Goal: Task Accomplishment & Management: Complete application form

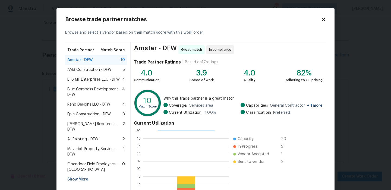
scroll to position [49, 0]
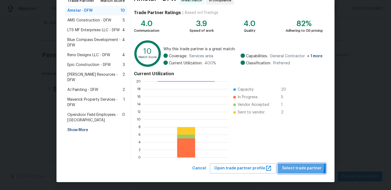
click at [297, 166] on span "Select trade partner" at bounding box center [301, 168] width 39 height 7
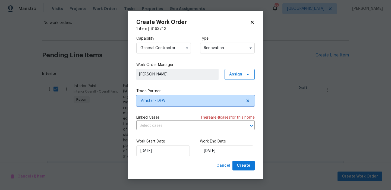
scroll to position [0, 0]
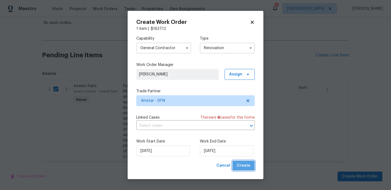
click at [245, 162] on button "Create" at bounding box center [244, 166] width 22 height 10
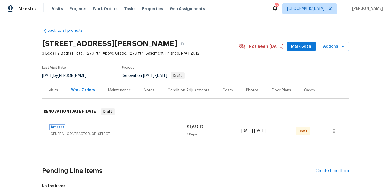
click at [60, 127] on link "Amstar" at bounding box center [58, 128] width 14 height 4
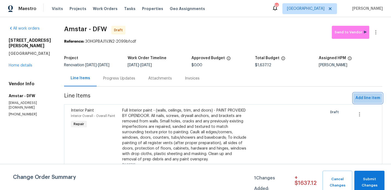
click at [363, 100] on span "Add line item" at bounding box center [368, 98] width 25 height 7
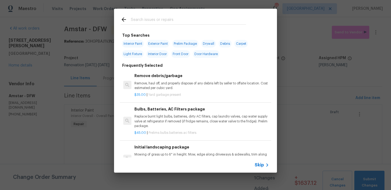
click at [165, 90] on p "Remove, haul off, and properly dispose of any debris left by seller to offsite …" at bounding box center [202, 85] width 135 height 9
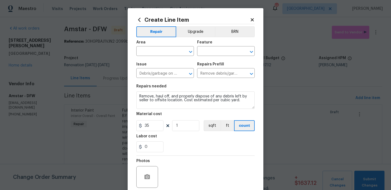
click at [158, 46] on div "Area" at bounding box center [165, 44] width 58 height 7
click at [157, 49] on input "text" at bounding box center [157, 52] width 42 height 8
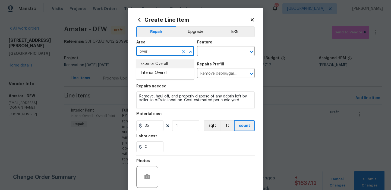
click at [163, 64] on li "Exterior Overall" at bounding box center [165, 64] width 58 height 9
type input "Exterior Overall"
click at [208, 52] on input "text" at bounding box center [218, 52] width 42 height 8
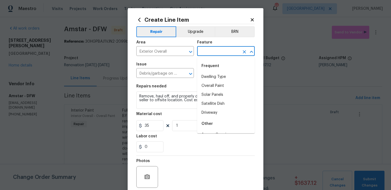
type input "v"
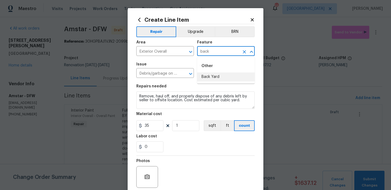
click at [206, 79] on li "Back Yard" at bounding box center [226, 77] width 58 height 9
type input "Back Yard"
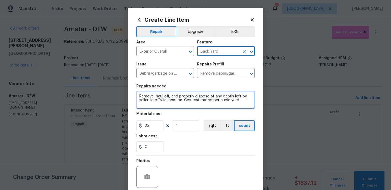
click at [197, 96] on textarea "Remove, haul off, and properly dispose of any debris left by seller to offsite …" at bounding box center [195, 100] width 119 height 17
drag, startPoint x: 197, startPoint y: 96, endPoint x: 208, endPoint y: 78, distance: 20.7
click at [198, 95] on textarea "Remove, haul off, and properly dispose of any debris left by seller to offsite …" at bounding box center [195, 100] width 119 height 17
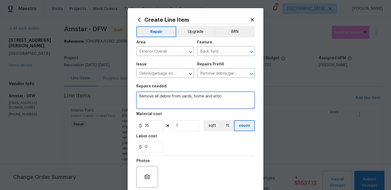
type textarea "Remove all debris from yards, home and attic"
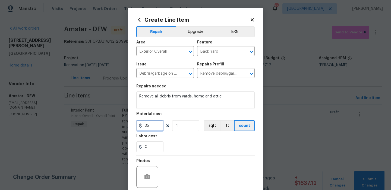
click at [160, 129] on input "35" at bounding box center [149, 125] width 27 height 11
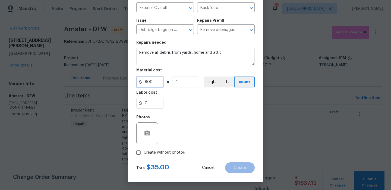
type input "800"
click at [181, 157] on label "Create without photos" at bounding box center [159, 153] width 52 height 10
click at [144, 157] on input "Create without photos" at bounding box center [138, 153] width 10 height 10
checkbox input "true"
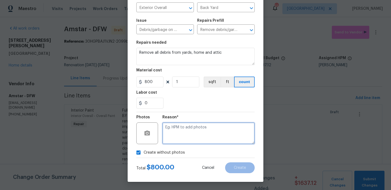
click at [193, 141] on textarea at bounding box center [209, 134] width 92 height 22
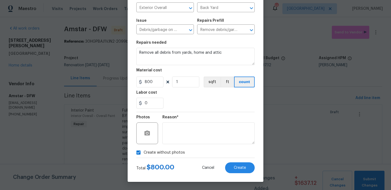
click at [247, 173] on div "Create Line Item Repair Upgrade BRN Area Exterior Overall ​ Feature Back Yard ​…" at bounding box center [196, 73] width 136 height 218
click at [246, 172] on button "Create" at bounding box center [240, 168] width 30 height 11
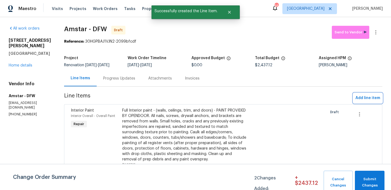
click at [367, 102] on button "Add line item" at bounding box center [368, 98] width 29 height 10
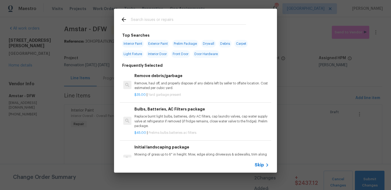
click at [154, 44] on span "Exterior Paint" at bounding box center [158, 44] width 23 height 8
type input "Exterior Paint"
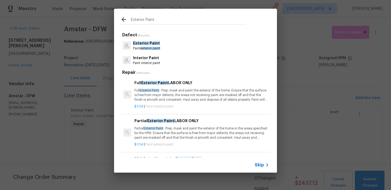
click at [209, 106] on p "$1.04 | Paint exterior paint" at bounding box center [202, 106] width 135 height 5
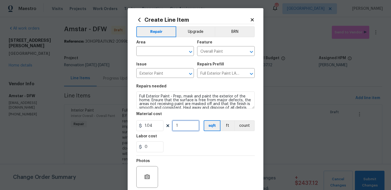
click at [183, 123] on input "1" at bounding box center [185, 125] width 27 height 11
type input "1279"
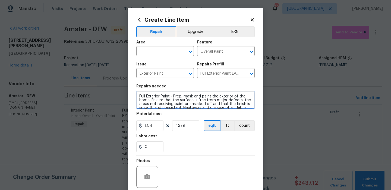
click at [187, 100] on textarea "Full Exterior Paint - Prep, mask and paint the exterior of the home. Ensure tha…" at bounding box center [195, 100] width 119 height 17
click at [186, 100] on textarea "Full Exterior Paint - Prep, mask and paint the exterior of the home. Ensure tha…" at bounding box center [195, 100] width 119 height 17
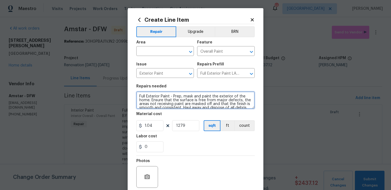
click at [186, 100] on textarea "Full Exterior Paint - Prep, mask and paint the exterior of the home. Ensure tha…" at bounding box center [195, 100] width 119 height 17
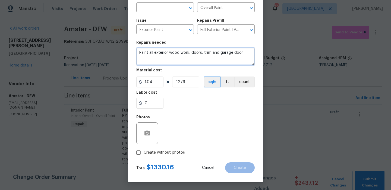
type textarea "Paint all exterior wood work, doors, trim and garage door"
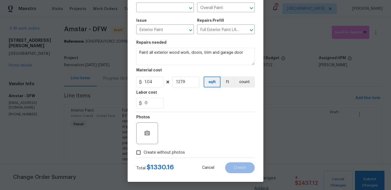
click at [164, 155] on span "Create without photos" at bounding box center [164, 153] width 41 height 6
click at [144, 155] on input "Create without photos" at bounding box center [138, 153] width 10 height 10
checkbox input "true"
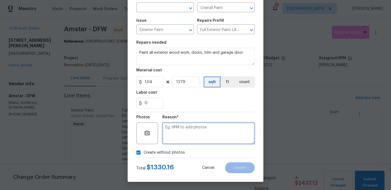
click at [198, 136] on textarea at bounding box center [209, 134] width 92 height 22
click at [213, 138] on textarea at bounding box center [209, 134] width 92 height 22
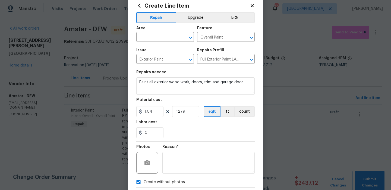
click at [170, 42] on span "Area ​" at bounding box center [165, 34] width 58 height 22
click at [170, 40] on input "text" at bounding box center [157, 37] width 42 height 8
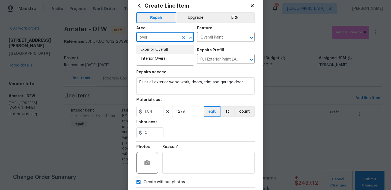
click at [168, 48] on li "Exterior Overall" at bounding box center [165, 49] width 58 height 9
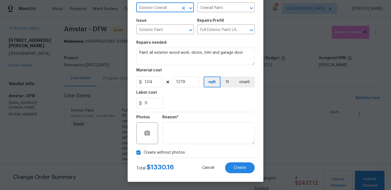
type input "Exterior Overall"
click at [216, 123] on textarea at bounding box center [209, 134] width 92 height 22
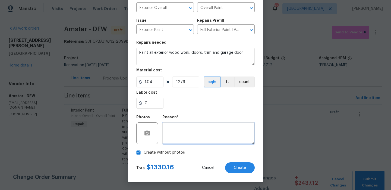
click at [214, 126] on textarea at bounding box center [209, 134] width 92 height 22
click at [238, 159] on div "Total $ 1330.16 Cancel Create" at bounding box center [195, 165] width 119 height 15
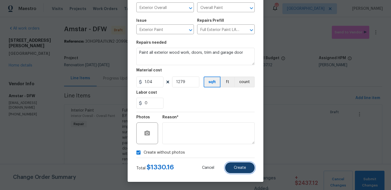
click at [238, 166] on button "Create" at bounding box center [240, 168] width 30 height 11
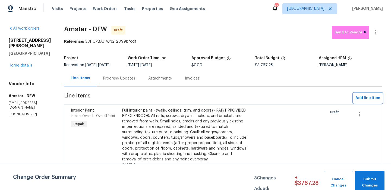
click at [359, 98] on span "Add line item" at bounding box center [368, 98] width 25 height 7
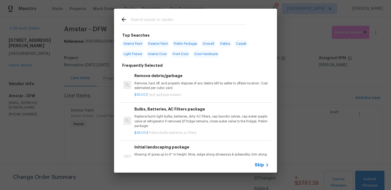
click at [189, 25] on div at bounding box center [183, 19] width 139 height 21
click at [190, 21] on input "text" at bounding box center [188, 20] width 115 height 8
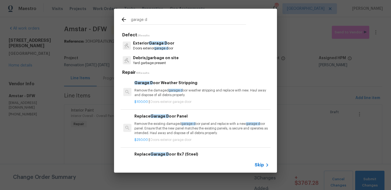
type input "garage d"
click at [176, 43] on div "Exterior Garage D oor Doors exterior garage d oor" at bounding box center [196, 45] width 150 height 15
click at [160, 46] on p "Doors exterior garage d oor" at bounding box center [153, 48] width 41 height 5
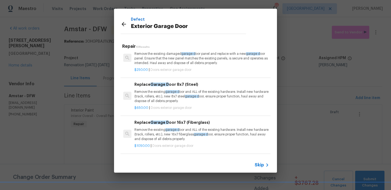
click at [206, 104] on div "$650.00 | Doors exterior garage door" at bounding box center [202, 107] width 135 height 7
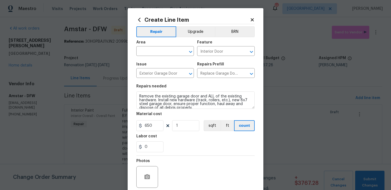
click at [184, 47] on div "Area" at bounding box center [165, 44] width 58 height 7
click at [178, 57] on span "Area ​" at bounding box center [165, 48] width 58 height 22
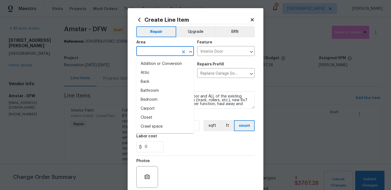
click at [177, 52] on input "text" at bounding box center [157, 52] width 42 height 8
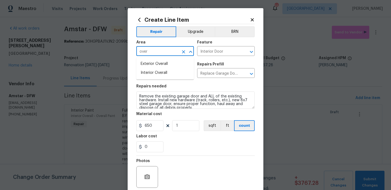
click at [173, 65] on li "Exterior Overall" at bounding box center [165, 64] width 58 height 9
type input "Exterior Overall"
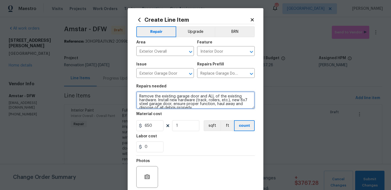
click at [170, 93] on textarea "Remove the existing garage door and ALL of the existing hardware. Install new h…" at bounding box center [195, 100] width 119 height 17
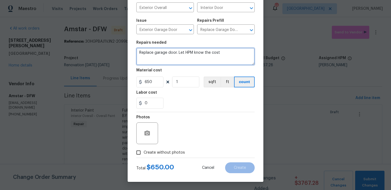
type textarea "Replace garage door. Let HPM know the cost"
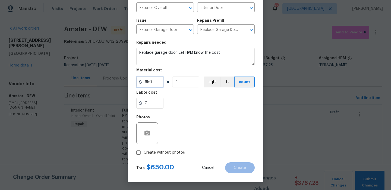
click at [160, 84] on input "650" at bounding box center [149, 82] width 27 height 11
type input "1"
click at [175, 150] on span "Create without photos" at bounding box center [164, 153] width 41 height 6
click at [144, 150] on input "Create without photos" at bounding box center [138, 153] width 10 height 10
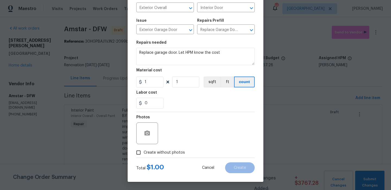
checkbox input "true"
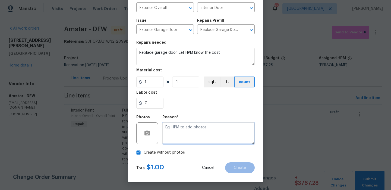
click at [184, 137] on textarea at bounding box center [209, 134] width 92 height 22
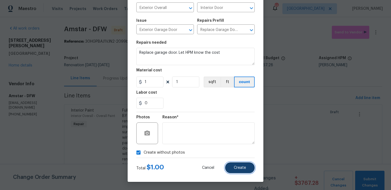
click at [242, 168] on span "Create" at bounding box center [240, 168] width 12 height 4
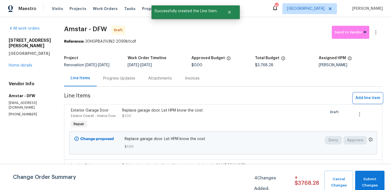
click at [367, 100] on span "Add line item" at bounding box center [368, 98] width 25 height 7
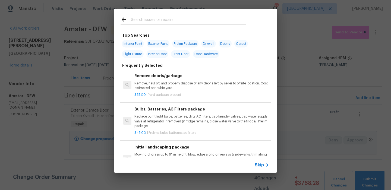
click at [174, 19] on input "text" at bounding box center [188, 20] width 115 height 8
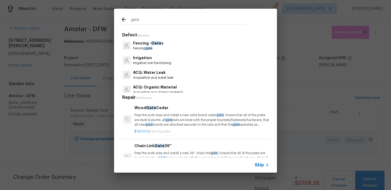
type input "gate"
click at [149, 45] on p "Fencing - Gate s" at bounding box center [148, 44] width 30 height 6
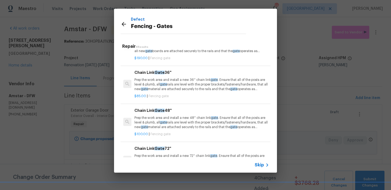
scroll to position [0, 0]
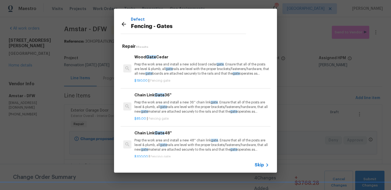
click at [186, 76] on p "Prep the work area and install a new solid board [GEOGRAPHIC_DATA] . Ensure tha…" at bounding box center [202, 69] width 135 height 14
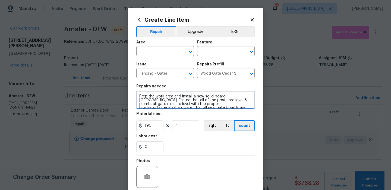
click at [179, 101] on textarea "Prep the work area and install a new solid board [GEOGRAPHIC_DATA]. Ensure that…" at bounding box center [195, 100] width 119 height 17
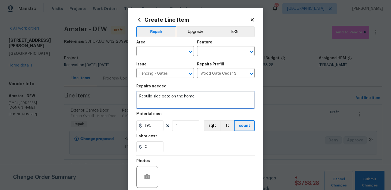
type textarea "Rebuild side gate on the home"
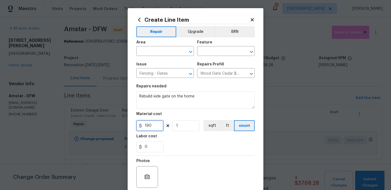
click at [160, 126] on input "190" at bounding box center [149, 125] width 27 height 11
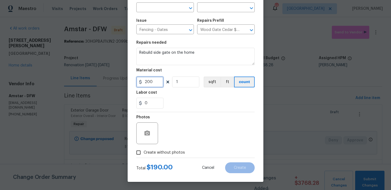
type input "200"
click at [175, 149] on label "Create without photos" at bounding box center [159, 153] width 52 height 10
click at [144, 149] on input "Create without photos" at bounding box center [138, 153] width 10 height 10
checkbox input "true"
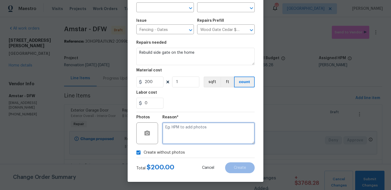
click at [205, 133] on textarea at bounding box center [209, 134] width 92 height 22
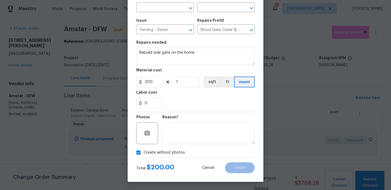
click at [232, 146] on div "Reason*" at bounding box center [209, 129] width 92 height 35
click at [230, 142] on textarea at bounding box center [209, 134] width 92 height 22
click at [161, 4] on input "text" at bounding box center [157, 8] width 42 height 8
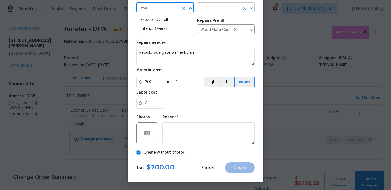
drag, startPoint x: 159, startPoint y: 20, endPoint x: 206, endPoint y: 9, distance: 48.4
click at [159, 20] on li "Exterior Overall" at bounding box center [165, 19] width 58 height 9
type input "Exterior Overall"
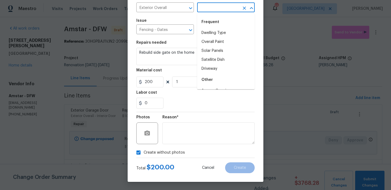
click at [209, 9] on input "text" at bounding box center [218, 8] width 42 height 8
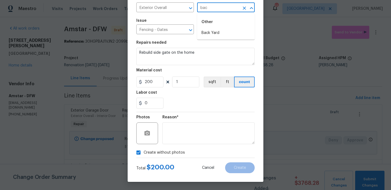
click at [208, 31] on li "Back Yard" at bounding box center [226, 33] width 58 height 9
type input "Back Yard"
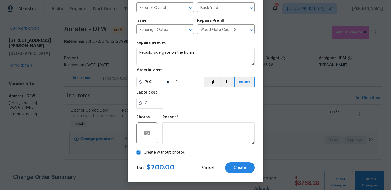
click at [225, 165] on div "Cancel Create" at bounding box center [224, 168] width 61 height 11
click at [232, 166] on button "Create" at bounding box center [240, 168] width 30 height 11
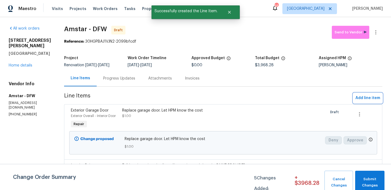
click at [366, 101] on span "Add line item" at bounding box center [368, 98] width 25 height 7
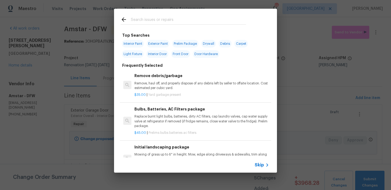
click at [260, 165] on span "Skip" at bounding box center [259, 165] width 9 height 5
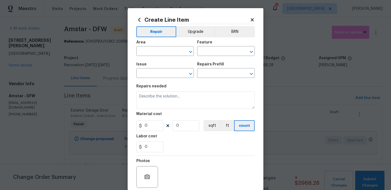
click at [147, 47] on div "Area" at bounding box center [165, 44] width 58 height 7
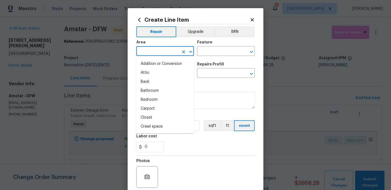
click at [145, 51] on input "text" at bounding box center [157, 52] width 42 height 8
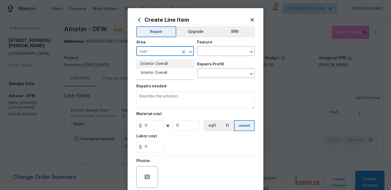
click at [154, 62] on li "Exterior Overall" at bounding box center [165, 64] width 58 height 9
type input "Exterior Overall"
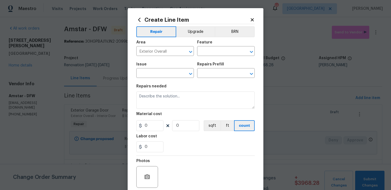
click at [205, 42] on h5 "Feature" at bounding box center [204, 43] width 15 height 4
click at [205, 48] on input "text" at bounding box center [218, 52] width 42 height 8
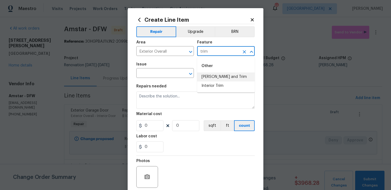
click at [207, 79] on li "[PERSON_NAME] and Trim" at bounding box center [226, 77] width 58 height 9
type input "[PERSON_NAME] and Trim"
click at [158, 74] on input "text" at bounding box center [157, 74] width 42 height 8
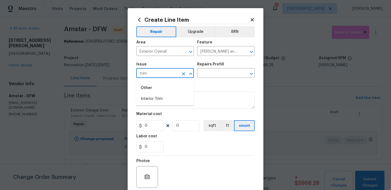
click at [149, 95] on li "Interior Trim" at bounding box center [165, 99] width 58 height 9
type input "Interior Trim"
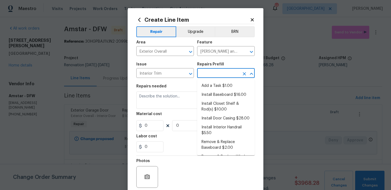
click at [203, 71] on input "text" at bounding box center [218, 74] width 42 height 8
click at [203, 82] on li "Add a Task $1.00" at bounding box center [226, 86] width 58 height 9
type input "Interior Trim"
type input "Add a Task $1.00"
type textarea "HPM to detail"
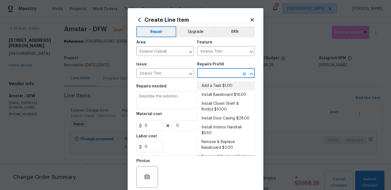
type input "1"
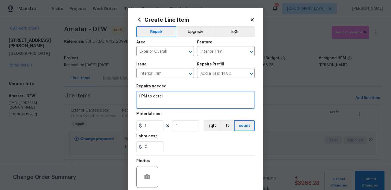
click at [185, 99] on textarea "HPM to detail" at bounding box center [195, 100] width 119 height 17
type textarea "Replace trim at the columns in the front of the home"
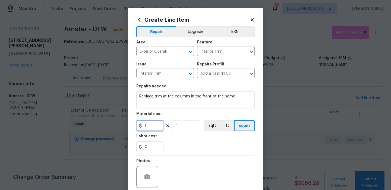
click at [159, 127] on input "1" at bounding box center [149, 125] width 27 height 11
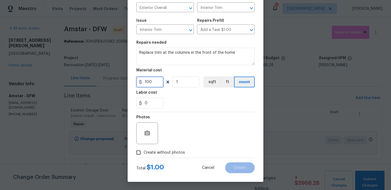
type input "100"
click at [165, 154] on span "Create without photos" at bounding box center [164, 153] width 41 height 6
click at [144, 154] on input "Create without photos" at bounding box center [138, 153] width 10 height 10
checkbox input "true"
click at [195, 136] on textarea at bounding box center [209, 134] width 92 height 22
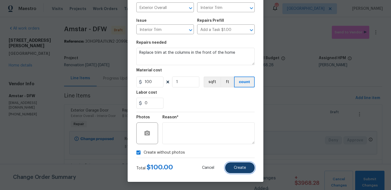
click at [233, 166] on button "Create" at bounding box center [240, 168] width 30 height 11
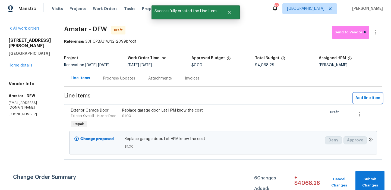
click at [366, 98] on span "Add line item" at bounding box center [368, 98] width 25 height 7
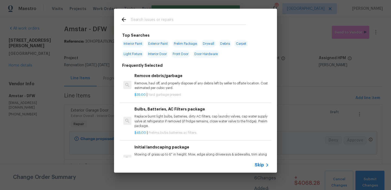
click at [156, 19] on input "text" at bounding box center [188, 20] width 115 height 8
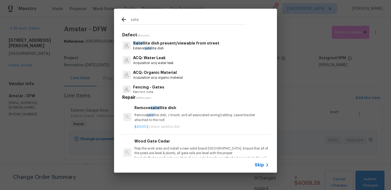
type input "sate"
click at [160, 45] on p "Sate llite dish present/viewable from street" at bounding box center [176, 44] width 86 height 6
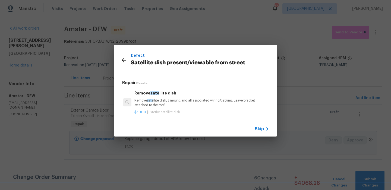
click at [186, 96] on div "Remove sate llite dish Remove sate llite dish, J mount, and all associated wiri…" at bounding box center [202, 99] width 135 height 18
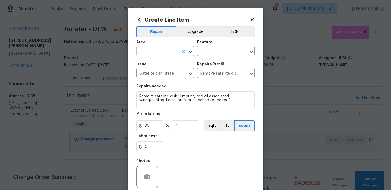
click at [167, 55] on input "text" at bounding box center [157, 52] width 42 height 8
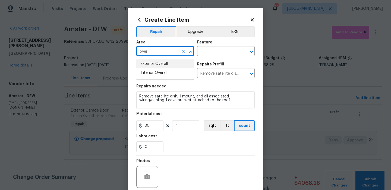
click at [173, 63] on li "Exterior Overall" at bounding box center [165, 64] width 58 height 9
type input "Exterior Overall"
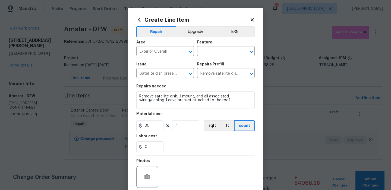
click at [214, 47] on div "Feature" at bounding box center [226, 44] width 58 height 7
click at [211, 53] on input "text" at bounding box center [218, 52] width 42 height 8
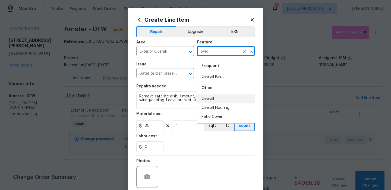
click at [211, 96] on li "Overall" at bounding box center [226, 99] width 58 height 9
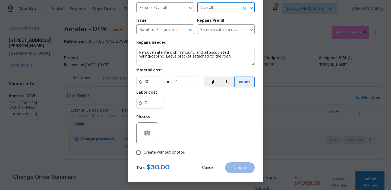
type input "Overall"
click at [177, 153] on span "Create without photos" at bounding box center [164, 153] width 41 height 6
click at [144, 153] on input "Create without photos" at bounding box center [138, 153] width 10 height 10
checkbox input "true"
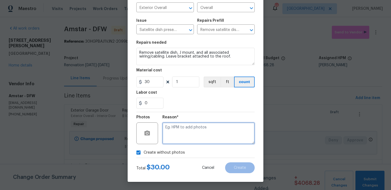
click at [203, 137] on textarea at bounding box center [209, 134] width 92 height 22
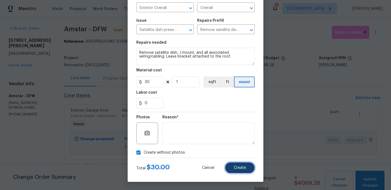
click at [238, 167] on span "Create" at bounding box center [240, 168] width 12 height 4
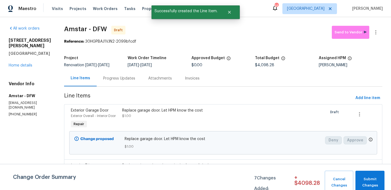
click at [372, 95] on span "Add line item" at bounding box center [368, 98] width 25 height 7
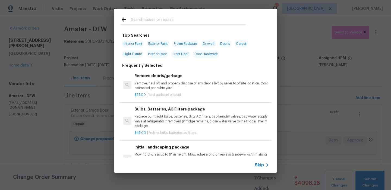
click at [186, 55] on span "Front Door" at bounding box center [180, 54] width 19 height 8
type input "Front Door"
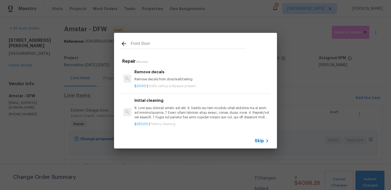
click at [163, 83] on div "$20.00 | Walls ceiling wallpaper present" at bounding box center [202, 85] width 135 height 7
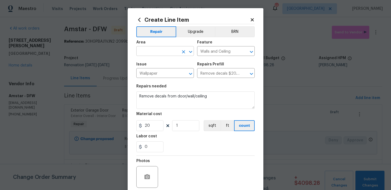
click at [175, 50] on input "text" at bounding box center [157, 52] width 42 height 8
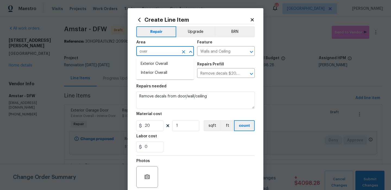
click at [175, 62] on li "Exterior Overall" at bounding box center [165, 64] width 58 height 9
type input "Exterior Overall"
click at [212, 51] on input "Walls and Ceiling" at bounding box center [218, 52] width 42 height 8
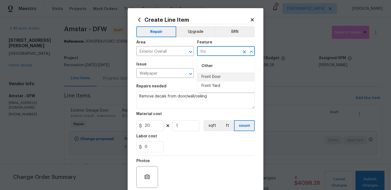
click at [209, 78] on li "Front Door" at bounding box center [226, 77] width 58 height 9
type input "Front Door"
click at [171, 75] on input "Wallpaper" at bounding box center [157, 74] width 42 height 8
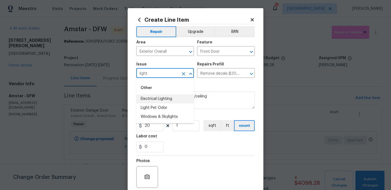
drag, startPoint x: 176, startPoint y: 95, endPoint x: 179, endPoint y: 94, distance: 3.4
click at [176, 95] on li "Electrical Lighting" at bounding box center [165, 99] width 58 height 9
type input "Electrical Lighting"
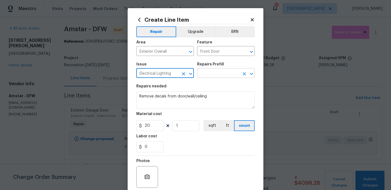
type input "Electrical Lighting"
click at [220, 74] on input "text" at bounding box center [218, 74] width 42 height 8
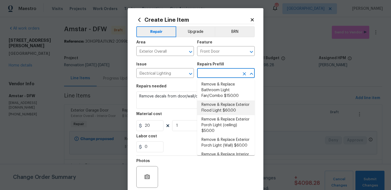
scroll to position [99, 0]
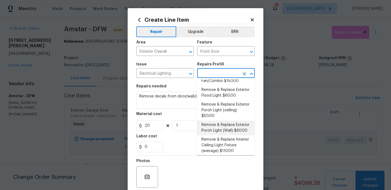
click at [227, 128] on li "Remove & Replace Exterior Porch Light (Wall) $60.00" at bounding box center [226, 128] width 58 height 15
type input "Remove & Replace Exterior Porch Light (Wall) $60.00"
type textarea "Remove and replace the existing exterior porch wall light with new. Ensure that…"
type input "60"
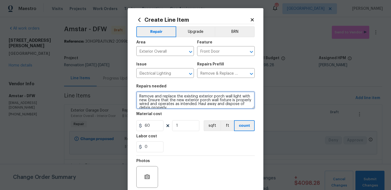
click at [183, 107] on textarea "Remove and replace the existing exterior porch wall light with new. Ensure that…" at bounding box center [195, 100] width 119 height 17
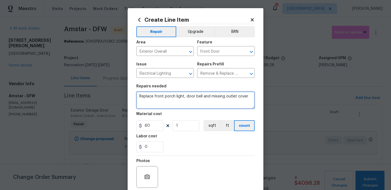
scroll to position [44, 0]
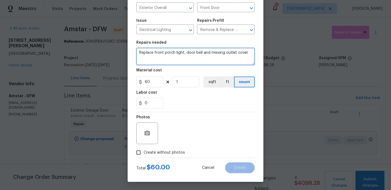
type textarea "Replace front porch light, door bell and missing outlet cover"
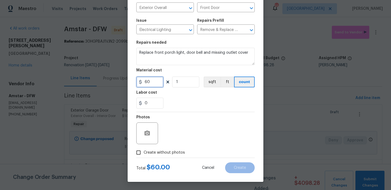
click at [157, 81] on input "60" at bounding box center [149, 82] width 27 height 11
type input "100"
click at [163, 152] on span "Create without photos" at bounding box center [164, 153] width 41 height 6
click at [144, 152] on input "Create without photos" at bounding box center [138, 153] width 10 height 10
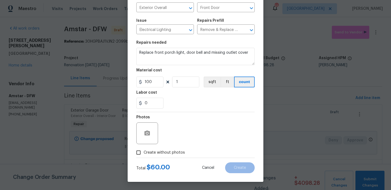
checkbox input "true"
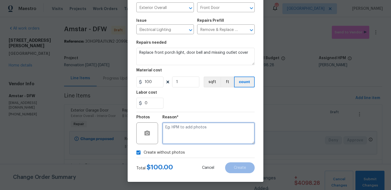
click at [180, 137] on textarea at bounding box center [209, 134] width 92 height 22
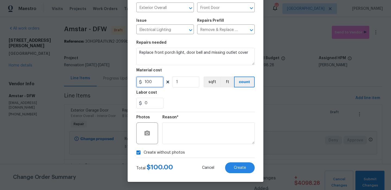
click at [160, 81] on input "100" at bounding box center [149, 82] width 27 height 11
type input "80"
click at [239, 170] on button "Create" at bounding box center [240, 168] width 30 height 11
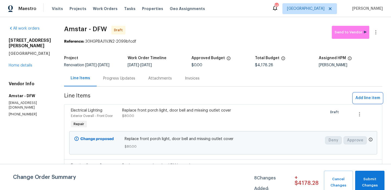
click at [363, 99] on span "Add line item" at bounding box center [368, 98] width 25 height 7
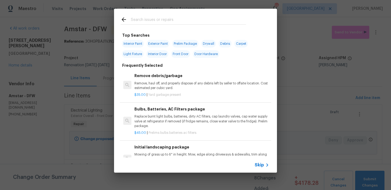
click at [154, 18] on input "text" at bounding box center [188, 20] width 115 height 8
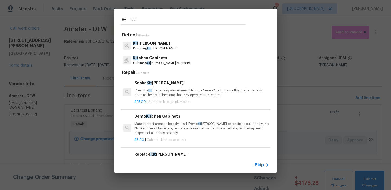
type input "kit"
click at [153, 59] on p "[PERSON_NAME] Cabinets" at bounding box center [161, 58] width 57 height 6
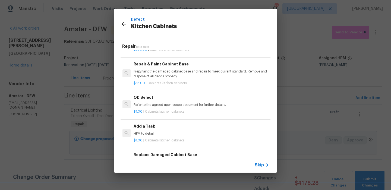
scroll to position [527, 1]
click at [166, 129] on div "Add a Task HPM to detail" at bounding box center [201, 129] width 135 height 13
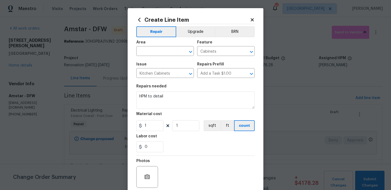
click at [177, 58] on span "Area ​" at bounding box center [165, 48] width 58 height 22
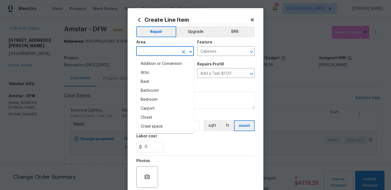
click at [178, 53] on input "text" at bounding box center [157, 52] width 42 height 8
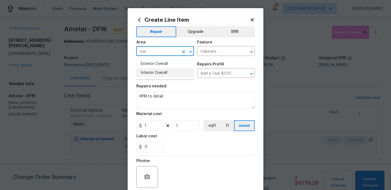
click at [183, 70] on li "Interior Overall" at bounding box center [165, 73] width 58 height 9
type input "Interior Overall"
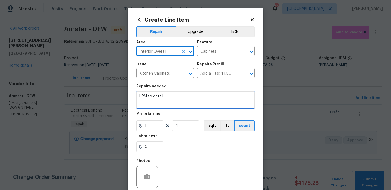
click at [182, 105] on textarea "HPM to detail" at bounding box center [195, 100] width 119 height 17
type textarea "Fix drawer face"
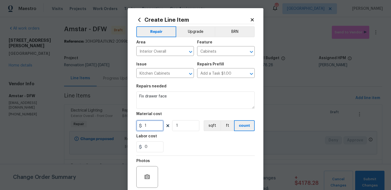
click at [157, 123] on input "1" at bounding box center [149, 125] width 27 height 11
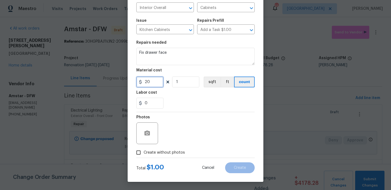
type input "20"
click at [179, 153] on span "Create without photos" at bounding box center [164, 153] width 41 height 6
click at [144, 153] on input "Create without photos" at bounding box center [138, 153] width 10 height 10
checkbox input "true"
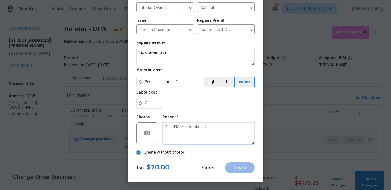
click at [202, 132] on textarea at bounding box center [209, 134] width 92 height 22
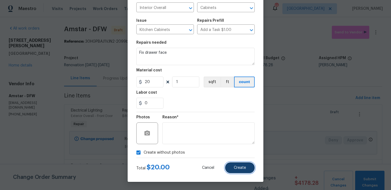
click at [233, 163] on button "Create" at bounding box center [240, 168] width 30 height 11
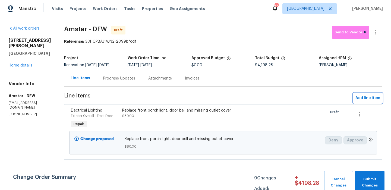
click at [364, 102] on button "Add line item" at bounding box center [368, 98] width 29 height 10
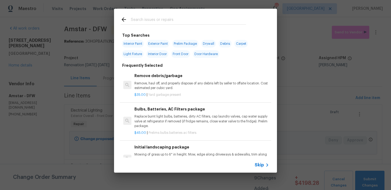
click at [175, 24] on input "text" at bounding box center [188, 20] width 115 height 8
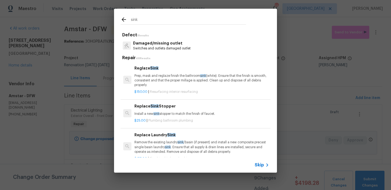
type input "sink"
click at [196, 83] on p "Prep, mask and reglaze finish the bathroom sink (white). Ensure that the finish…" at bounding box center [202, 81] width 135 height 14
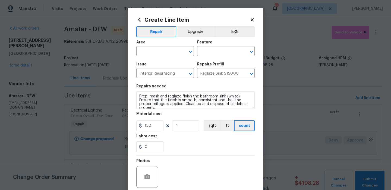
click at [174, 56] on span "Area ​" at bounding box center [165, 48] width 58 height 22
click at [173, 52] on input "text" at bounding box center [157, 52] width 42 height 8
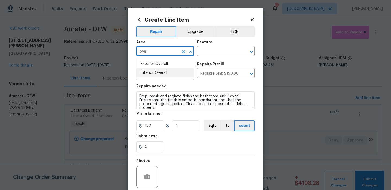
drag, startPoint x: 162, startPoint y: 69, endPoint x: 192, endPoint y: 52, distance: 34.6
click at [177, 60] on ul "Exterior Overall Interior Overall" at bounding box center [165, 68] width 58 height 22
type input "ove"
click at [201, 50] on input "text" at bounding box center [218, 52] width 42 height 8
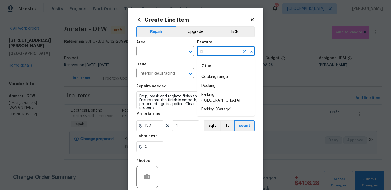
type input "k"
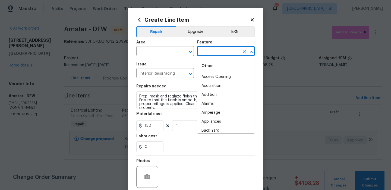
click at [170, 47] on div "Area" at bounding box center [165, 44] width 58 height 7
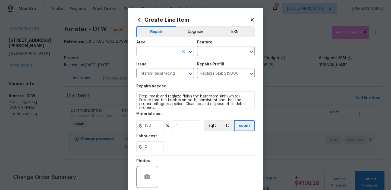
click at [162, 53] on input "text" at bounding box center [157, 52] width 42 height 8
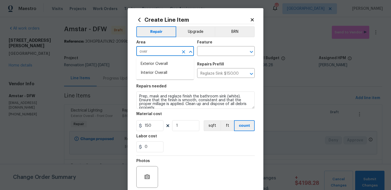
drag, startPoint x: 163, startPoint y: 71, endPoint x: 169, endPoint y: 65, distance: 9.1
click at [162, 71] on li "Interior Overall" at bounding box center [165, 73] width 58 height 9
type input "Interior Overall"
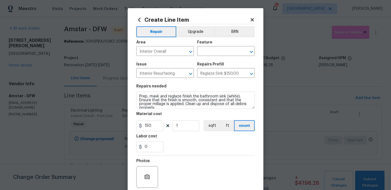
click at [210, 45] on div "Feature" at bounding box center [226, 44] width 58 height 7
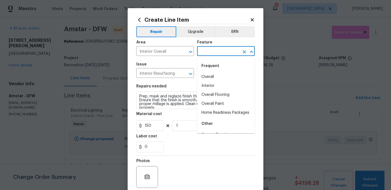
click at [209, 49] on input "text" at bounding box center [218, 52] width 42 height 8
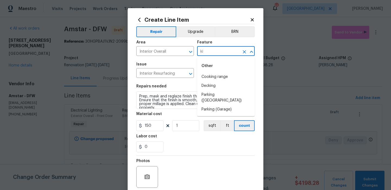
type input "k"
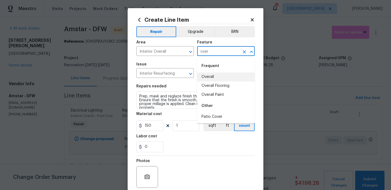
click at [208, 76] on li "Overall" at bounding box center [226, 77] width 58 height 9
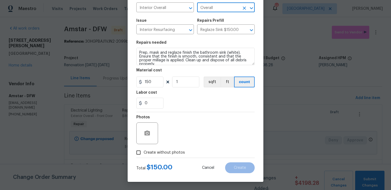
type input "Overall"
click at [158, 151] on span "Create without photos" at bounding box center [164, 153] width 41 height 6
click at [144, 151] on input "Create without photos" at bounding box center [138, 153] width 10 height 10
checkbox input "true"
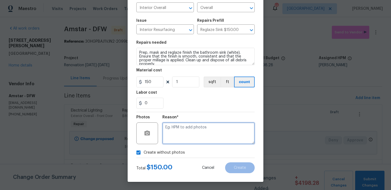
click at [194, 129] on textarea at bounding box center [209, 134] width 92 height 22
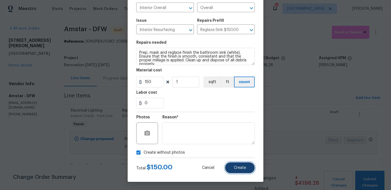
click at [228, 164] on button "Create" at bounding box center [240, 168] width 30 height 11
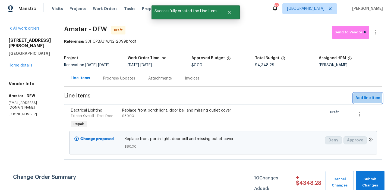
click at [374, 94] on button "Add line item" at bounding box center [368, 98] width 29 height 10
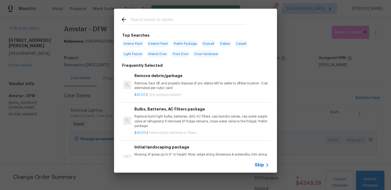
click at [205, 57] on span "Door Hardware" at bounding box center [206, 54] width 27 height 8
type input "Door Hardware"
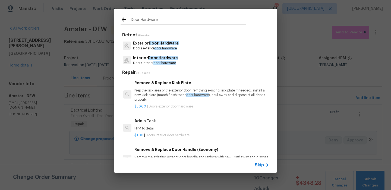
click at [171, 61] on p "Interior Door Hardware" at bounding box center [155, 58] width 45 height 6
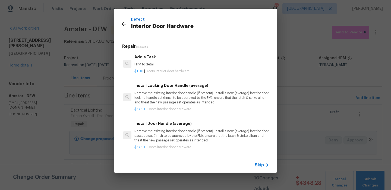
click at [163, 59] on h6 "Add a Task" at bounding box center [202, 57] width 135 height 6
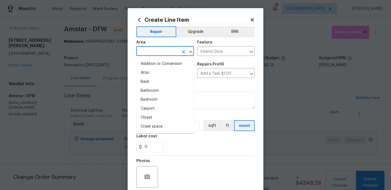
click at [163, 54] on input "text" at bounding box center [157, 52] width 42 height 8
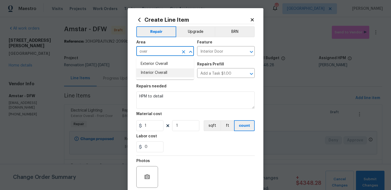
click at [167, 70] on li "Interior Overall" at bounding box center [165, 73] width 58 height 9
type input "Interior Overall"
click at [196, 88] on div "Repairs needed" at bounding box center [195, 88] width 119 height 7
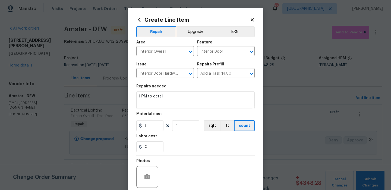
click at [196, 88] on div "Repairs needed" at bounding box center [195, 88] width 119 height 7
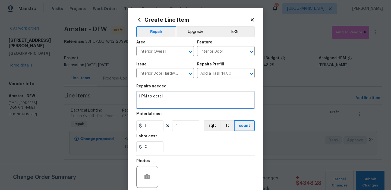
click at [196, 100] on textarea "HPM to detail" at bounding box center [195, 100] width 119 height 17
type textarea "Replace all door handles in home"
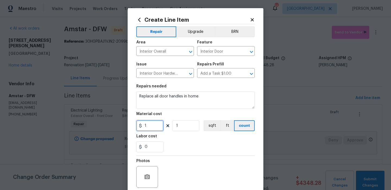
click at [159, 125] on input "1" at bounding box center [149, 125] width 27 height 11
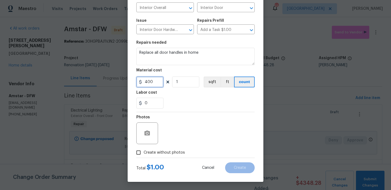
type input "400"
click at [165, 151] on span "Create without photos" at bounding box center [164, 153] width 41 height 6
click at [144, 151] on input "Create without photos" at bounding box center [138, 153] width 10 height 10
checkbox input "true"
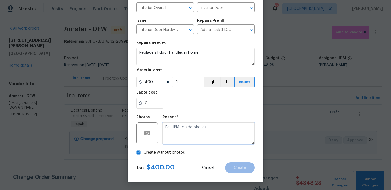
click at [192, 133] on textarea at bounding box center [209, 134] width 92 height 22
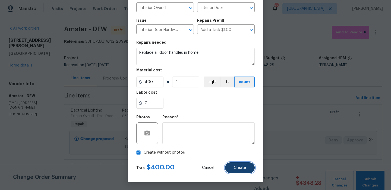
click at [242, 165] on button "Create" at bounding box center [240, 168] width 30 height 11
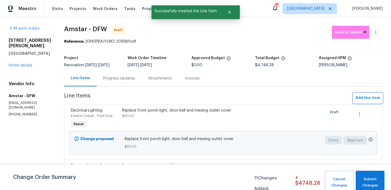
click at [376, 97] on span "Add line item" at bounding box center [368, 98] width 25 height 7
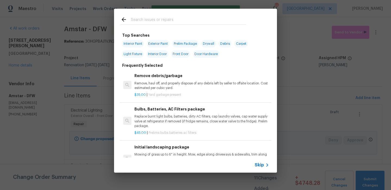
click at [259, 162] on div "Skip" at bounding box center [263, 165] width 16 height 7
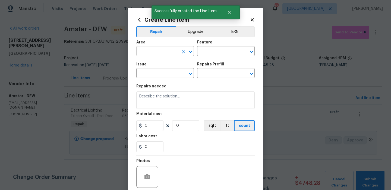
click at [165, 53] on input "text" at bounding box center [157, 52] width 42 height 8
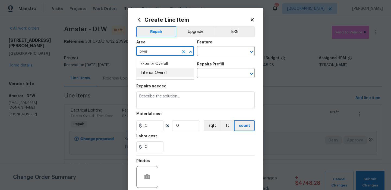
drag, startPoint x: 167, startPoint y: 71, endPoint x: 172, endPoint y: 71, distance: 4.3
click at [167, 71] on li "Interior Overall" at bounding box center [165, 73] width 58 height 9
type input "Interior Overall"
click at [215, 55] on input "text" at bounding box center [218, 52] width 42 height 8
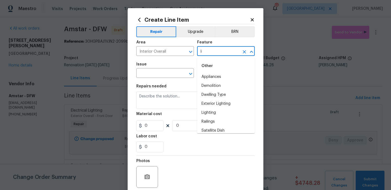
type input "l"
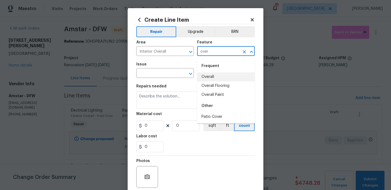
click at [213, 79] on li "Overall" at bounding box center [226, 77] width 58 height 9
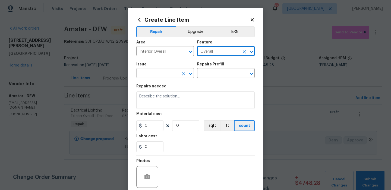
type input "Overall"
click at [165, 76] on input "text" at bounding box center [157, 74] width 42 height 8
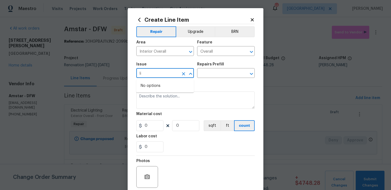
type input "l"
click at [164, 98] on li "Drywall" at bounding box center [165, 99] width 58 height 9
type input "Drywall"
click at [213, 70] on input "text" at bounding box center [218, 74] width 42 height 8
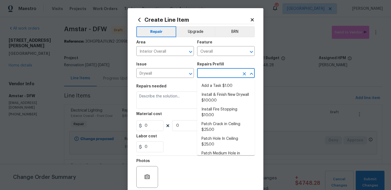
click at [211, 82] on li "Add a Task $1.00" at bounding box center [226, 86] width 58 height 9
type input "Walls and Ceiling"
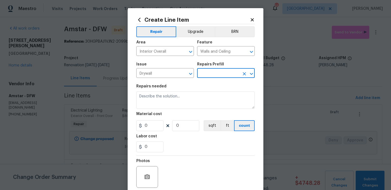
type input "Add a Task $1.00"
type textarea "HPM to detail"
type input "1"
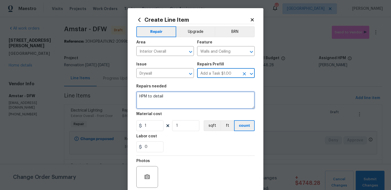
click at [193, 107] on textarea "HPM to detail" at bounding box center [195, 100] width 119 height 17
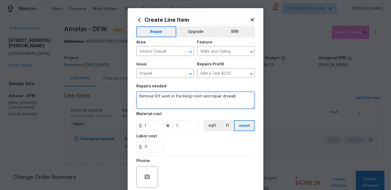
type textarea "Remove DIY work in the living room and repair drywall"
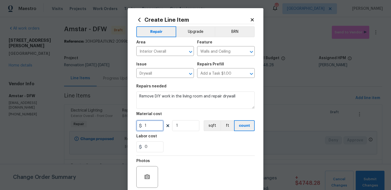
click at [152, 131] on input "1" at bounding box center [149, 125] width 27 height 11
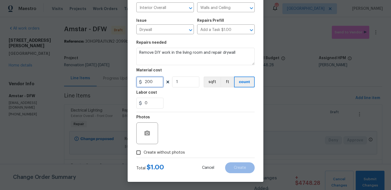
type input "200"
click at [175, 150] on span "Create without photos" at bounding box center [164, 153] width 41 height 6
click at [144, 150] on input "Create without photos" at bounding box center [138, 153] width 10 height 10
checkbox input "true"
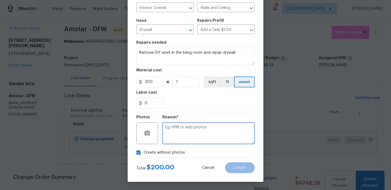
click at [210, 133] on textarea at bounding box center [209, 134] width 92 height 22
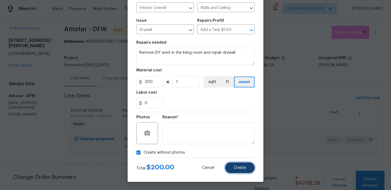
click at [235, 166] on button "Create" at bounding box center [240, 168] width 30 height 11
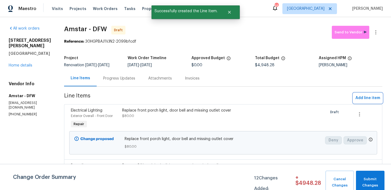
click at [368, 100] on span "Add line item" at bounding box center [368, 98] width 25 height 7
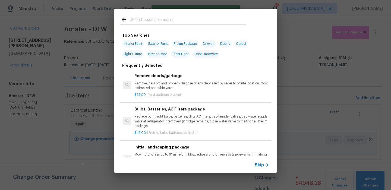
click at [263, 166] on span "Skip" at bounding box center [259, 165] width 9 height 5
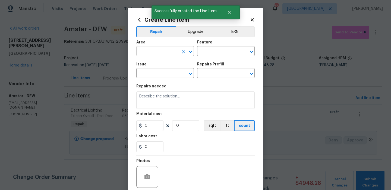
click at [172, 49] on input "text" at bounding box center [157, 52] width 42 height 8
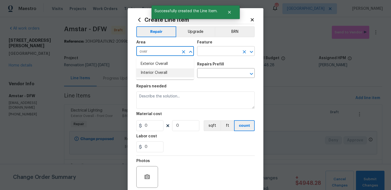
drag, startPoint x: 173, startPoint y: 73, endPoint x: 198, endPoint y: 51, distance: 33.5
click at [174, 71] on li "Interior Overall" at bounding box center [165, 73] width 58 height 9
type input "Interior Overall"
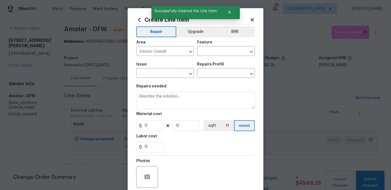
click at [216, 42] on div "Feature" at bounding box center [226, 44] width 58 height 7
click at [210, 54] on input "text" at bounding box center [218, 52] width 42 height 8
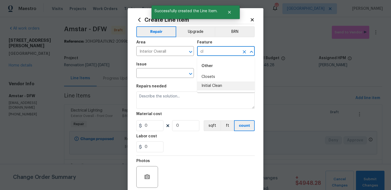
click at [208, 91] on ul "Other Closets Initial Clean" at bounding box center [226, 74] width 58 height 35
click at [208, 90] on li "Initial Clean" at bounding box center [226, 86] width 58 height 9
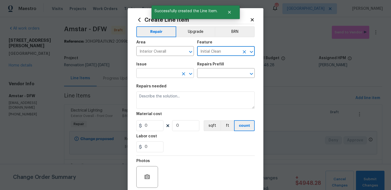
type input "Initial Clean"
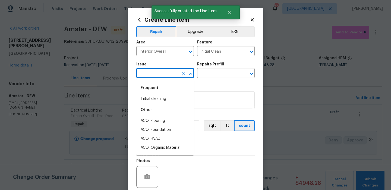
click at [154, 76] on input "text" at bounding box center [157, 74] width 42 height 8
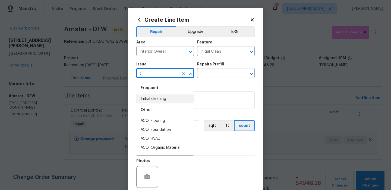
click at [166, 99] on li "Initial cleaning" at bounding box center [165, 99] width 58 height 9
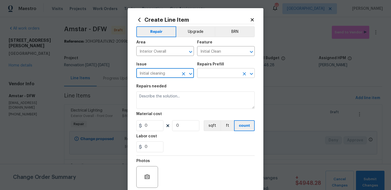
type input "Initial cleaning"
click at [220, 77] on input "text" at bounding box center [218, 74] width 42 height 8
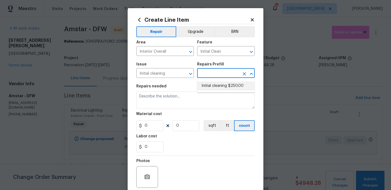
click at [218, 84] on li "Initial cleaning $250.00" at bounding box center [226, 86] width 58 height 9
type input "Home Readiness Packages"
type input "Initial cleaning $250.00"
type textarea "1. Wipe down exterior doors and trim. 2. Clean out all exterior light fixtures …"
type input "250"
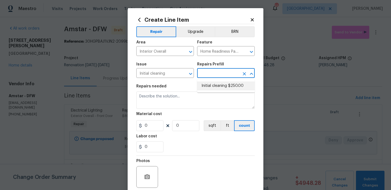
type input "1"
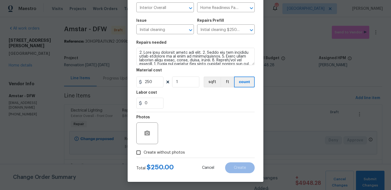
click at [175, 151] on span "Create without photos" at bounding box center [164, 153] width 41 height 6
click at [144, 151] on input "Create without photos" at bounding box center [138, 153] width 10 height 10
checkbox input "true"
click at [195, 135] on textarea at bounding box center [209, 134] width 92 height 22
click at [231, 169] on button "Create" at bounding box center [240, 168] width 30 height 11
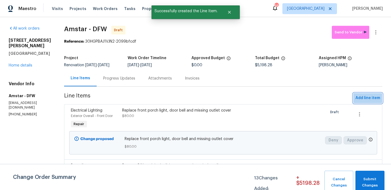
click at [379, 100] on span "Add line item" at bounding box center [368, 98] width 25 height 7
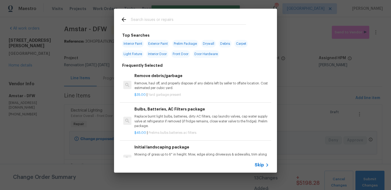
click at [267, 165] on icon at bounding box center [267, 165] width 7 height 7
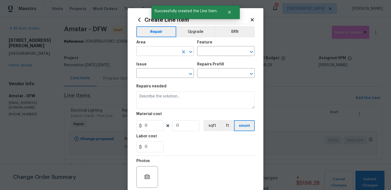
click at [164, 53] on input "text" at bounding box center [157, 52] width 42 height 8
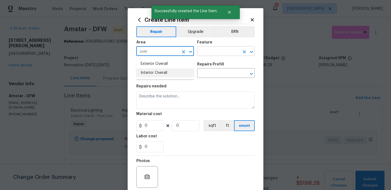
drag, startPoint x: 167, startPoint y: 73, endPoint x: 206, endPoint y: 55, distance: 43.4
click at [167, 73] on li "Interior Overall" at bounding box center [165, 73] width 58 height 9
type input "Interior Overall"
click at [211, 53] on input "text" at bounding box center [218, 52] width 42 height 8
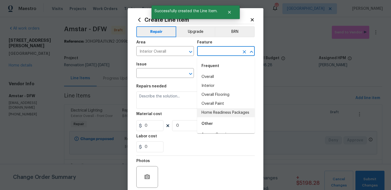
click at [206, 113] on li "Home Readiness Packages" at bounding box center [226, 112] width 58 height 9
type input "Home Readiness Packages"
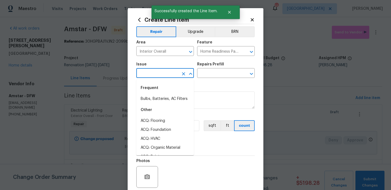
click at [172, 73] on input "text" at bounding box center [157, 74] width 42 height 8
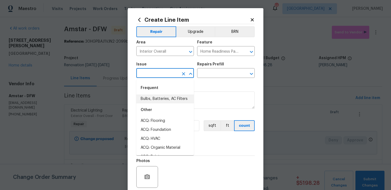
click at [170, 96] on li "Bulbs, Batteries, AC Filters" at bounding box center [165, 99] width 58 height 9
type input "Bulbs, Batteries, AC Filters"
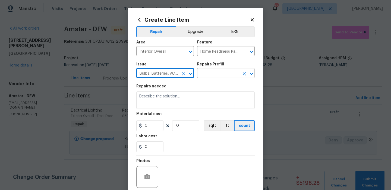
click at [217, 70] on input "text" at bounding box center [218, 74] width 42 height 8
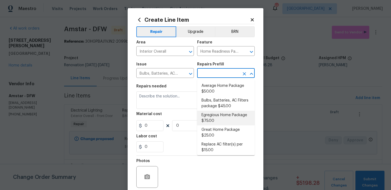
click at [213, 116] on li "Egregious Home Package $75.00" at bounding box center [226, 118] width 58 height 15
type input "Egregious Home Package $75.00"
type textarea "1. Replace all missing and/or damaged door stops and strike plates. 2. Remove a…"
type input "75"
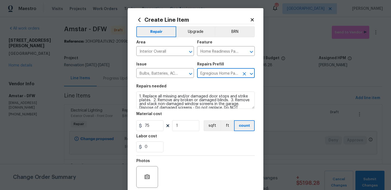
click at [183, 119] on div "Material cost" at bounding box center [195, 115] width 119 height 7
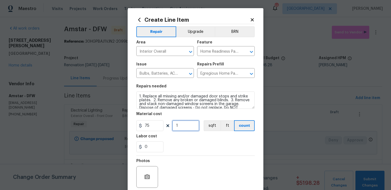
click at [183, 123] on input "1" at bounding box center [185, 125] width 27 height 11
type input "2"
click at [185, 165] on div "Photos" at bounding box center [195, 173] width 119 height 35
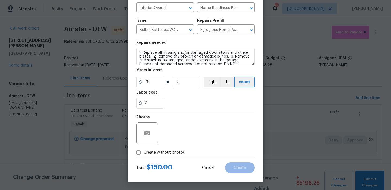
click at [169, 154] on span "Create without photos" at bounding box center [164, 153] width 41 height 6
click at [144, 154] on input "Create without photos" at bounding box center [138, 153] width 10 height 10
checkbox input "true"
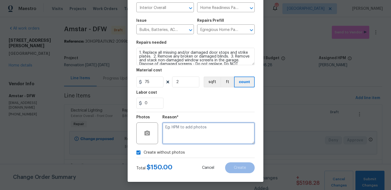
click at [207, 135] on textarea at bounding box center [209, 134] width 92 height 22
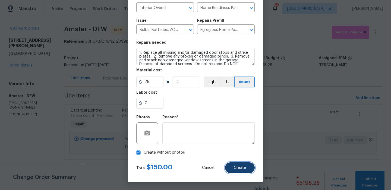
click at [235, 165] on button "Create" at bounding box center [240, 168] width 30 height 11
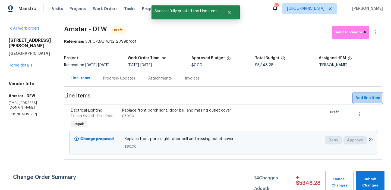
click at [370, 96] on span "Add line item" at bounding box center [368, 98] width 25 height 7
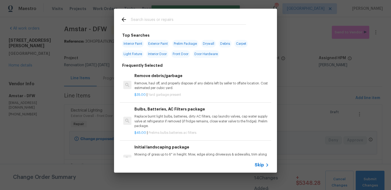
click at [262, 167] on span "Skip" at bounding box center [259, 165] width 9 height 5
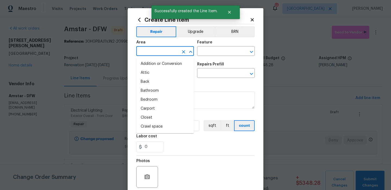
click at [158, 52] on input "text" at bounding box center [157, 52] width 42 height 8
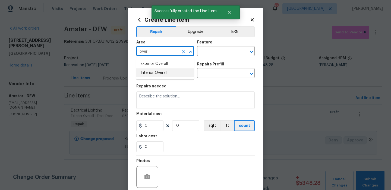
click at [164, 71] on li "Interior Overall" at bounding box center [165, 73] width 58 height 9
type input "Interior Overall"
click at [212, 53] on input "text" at bounding box center [218, 52] width 42 height 8
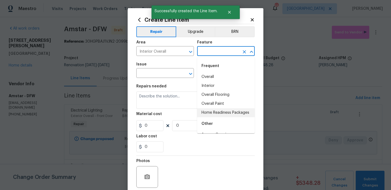
click at [220, 112] on li "Home Readiness Packages" at bounding box center [226, 112] width 58 height 9
type input "Home Readiness Packages"
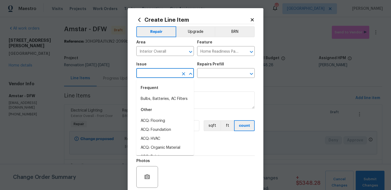
click at [165, 76] on input "text" at bounding box center [157, 74] width 42 height 8
click at [172, 104] on div "Other" at bounding box center [165, 110] width 58 height 13
click at [176, 100] on li "Bulbs, Batteries, AC Filters" at bounding box center [165, 99] width 58 height 9
type input "Bulbs, Batteries, AC Filters"
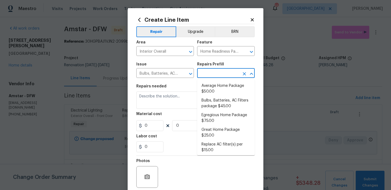
click at [210, 76] on input "text" at bounding box center [218, 74] width 42 height 8
click at [212, 96] on li "Bulbs, Batteries, AC Filters package $45.00" at bounding box center [226, 103] width 58 height 15
type input "Bulbs, Batteries, AC Filters package $45.00"
type textarea "Replace burnt light bulbs, batteries, dirty AC filters, cap laundry valves, cap…"
type input "45"
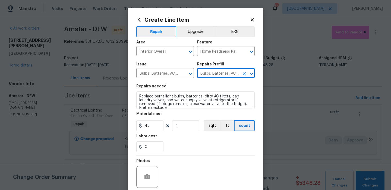
click at [184, 120] on figure "Material cost 45 1 sqft ft count" at bounding box center [195, 121] width 119 height 19
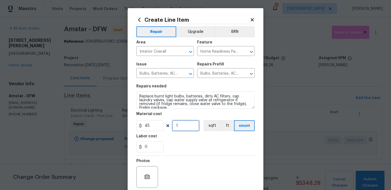
click at [184, 126] on input "1" at bounding box center [185, 125] width 27 height 11
click at [190, 144] on div "0" at bounding box center [195, 147] width 119 height 11
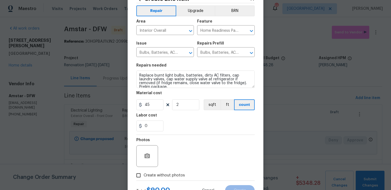
scroll to position [38, 0]
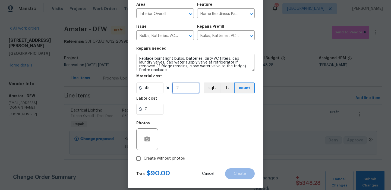
click at [182, 93] on input "2" at bounding box center [185, 88] width 27 height 11
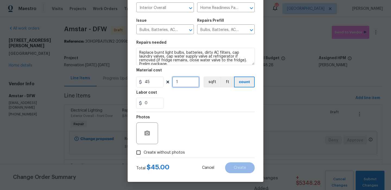
type input "1"
click at [169, 155] on span "Create without photos" at bounding box center [164, 153] width 41 height 6
click at [144, 155] on input "Create without photos" at bounding box center [138, 153] width 10 height 10
checkbox input "true"
click at [198, 135] on textarea at bounding box center [209, 134] width 92 height 22
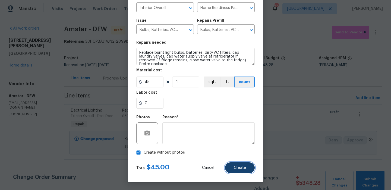
click at [239, 169] on span "Create" at bounding box center [240, 168] width 12 height 4
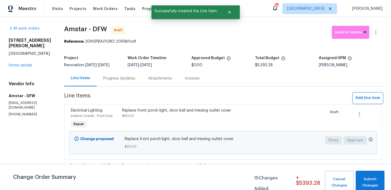
click at [377, 94] on button "Add line item" at bounding box center [368, 98] width 29 height 10
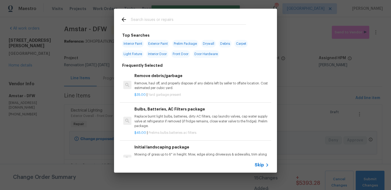
click at [268, 160] on div "Skip" at bounding box center [195, 165] width 163 height 15
click at [265, 164] on icon at bounding box center [267, 165] width 7 height 7
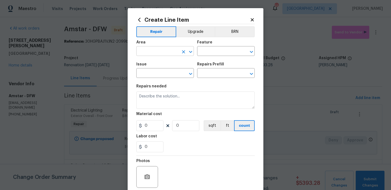
click at [147, 49] on input "text" at bounding box center [157, 52] width 42 height 8
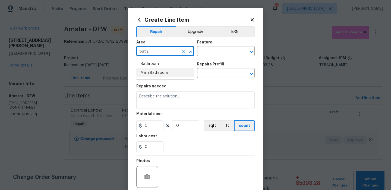
click at [150, 69] on li "Main Bathroom" at bounding box center [165, 73] width 58 height 9
type input "Main Bathroom"
click at [183, 51] on icon "Clear" at bounding box center [183, 51] width 5 height 5
click at [147, 51] on input "text" at bounding box center [157, 52] width 42 height 8
click at [155, 66] on li "Bathroom" at bounding box center [165, 64] width 58 height 9
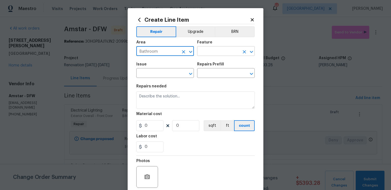
type input "Bathroom"
click at [211, 53] on input "text" at bounding box center [218, 52] width 42 height 8
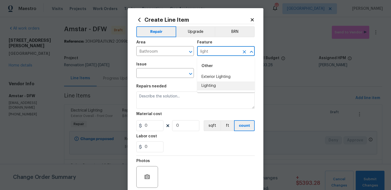
click at [211, 82] on li "Lighting" at bounding box center [226, 86] width 58 height 9
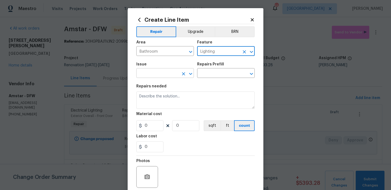
type input "Lighting"
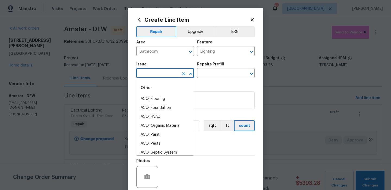
click at [162, 70] on input "text" at bounding box center [157, 74] width 42 height 8
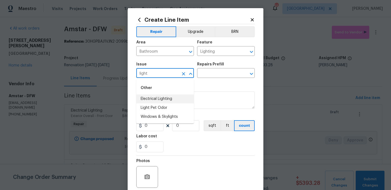
click at [161, 96] on li "Electrical Lighting" at bounding box center [165, 99] width 58 height 9
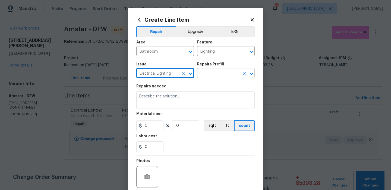
type input "Electrical Lighting"
click at [214, 72] on input "text" at bounding box center [218, 74] width 42 height 8
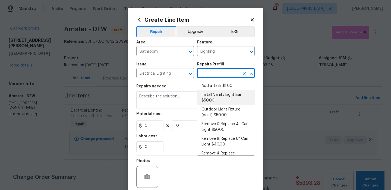
click at [221, 100] on li "Install Vanity Light Bar $50.00" at bounding box center [226, 98] width 58 height 15
type input "Install Vanity Light Bar $50.00"
type textarea "Remove the existing light fixture and install a new, vanity light bar fixture. …"
type input "50"
type input "1"
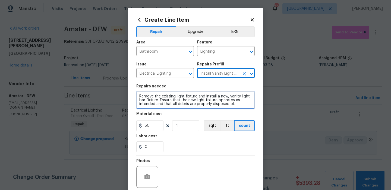
click at [220, 104] on textarea "Remove the existing light fixture and install a new, vanity light bar fixture. …" at bounding box center [195, 100] width 119 height 17
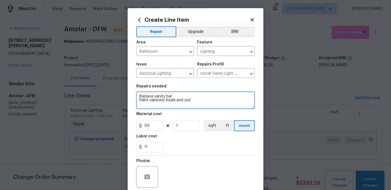
click at [171, 100] on textarea "Replace vanity bar Paint cabinets insde and out" at bounding box center [195, 100] width 119 height 17
type textarea "Replace vanity bar Paint cabinets inside and out"
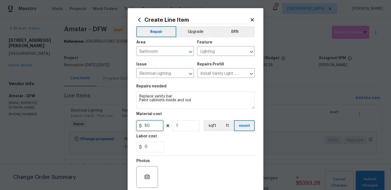
click at [155, 125] on input "50" at bounding box center [149, 125] width 27 height 11
type input "350"
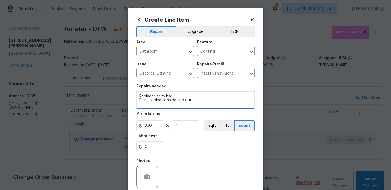
click at [188, 105] on textarea "Replace vanity bar Paint cabinets inside and out" at bounding box center [195, 100] width 119 height 17
click at [175, 106] on textarea "Replace vanity bar Paint cabinets inside and out" at bounding box center [195, 100] width 119 height 17
click at [147, 105] on textarea "Replace vanity bar Paint cabinets inside and out" at bounding box center [195, 100] width 119 height 17
click at [142, 105] on textarea "Replace vanity bar Paint cabinets inside and out" at bounding box center [195, 100] width 119 height 17
type textarea "Replace vanity bar Paint cabinets inside and out Refinish tub/surround"
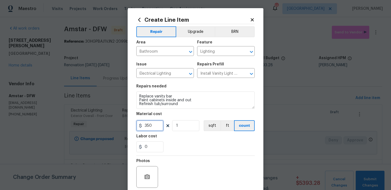
click at [157, 128] on input "350" at bounding box center [149, 125] width 27 height 11
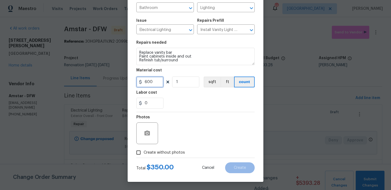
type input "600"
click at [166, 153] on span "Create without photos" at bounding box center [164, 153] width 41 height 6
click at [144, 153] on input "Create without photos" at bounding box center [138, 153] width 10 height 10
checkbox input "true"
click at [189, 137] on textarea at bounding box center [209, 134] width 92 height 22
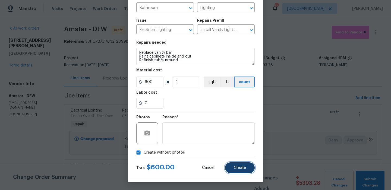
click at [239, 165] on button "Create" at bounding box center [240, 168] width 30 height 11
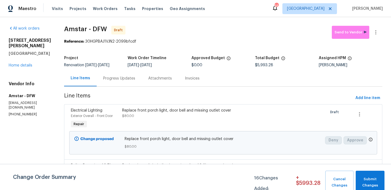
click at [368, 98] on span "Add line item" at bounding box center [368, 98] width 25 height 7
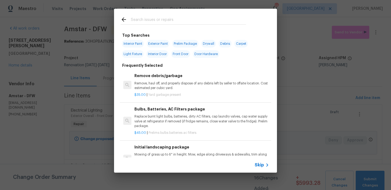
click at [168, 21] on input "text" at bounding box center [188, 20] width 115 height 8
click at [259, 162] on div "Skip" at bounding box center [195, 165] width 163 height 15
click at [257, 162] on div "Skip" at bounding box center [263, 165] width 16 height 7
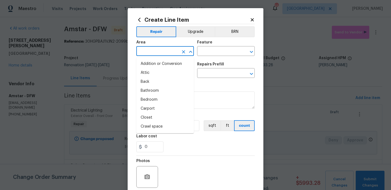
click at [160, 52] on input "text" at bounding box center [157, 52] width 42 height 8
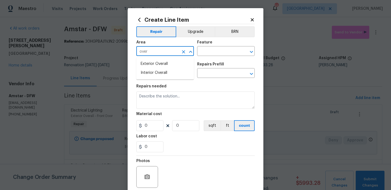
click at [161, 74] on li "Interior Overall" at bounding box center [165, 73] width 58 height 9
type input "Interior Overall"
click at [204, 53] on input "text" at bounding box center [218, 52] width 42 height 8
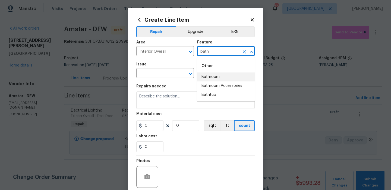
click at [210, 79] on li "Bathroom" at bounding box center [226, 77] width 58 height 9
type input "Bathroom"
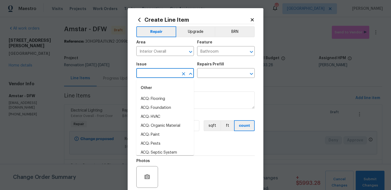
click at [156, 76] on input "text" at bounding box center [157, 74] width 42 height 8
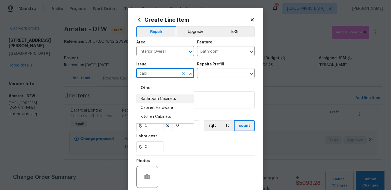
click at [158, 100] on li "Bathroom Cabinets" at bounding box center [165, 99] width 58 height 9
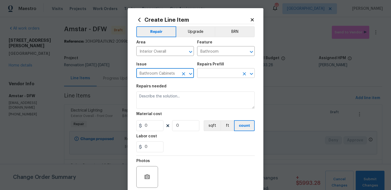
type input "Bathroom Cabinets"
click at [209, 72] on input "text" at bounding box center [218, 74] width 42 height 8
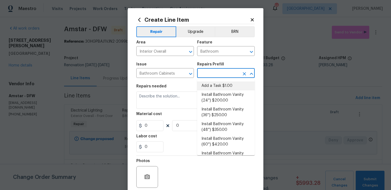
click at [219, 88] on li "Add a Task $1.00" at bounding box center [226, 86] width 58 height 9
type input "Cabinets"
type input "Add a Task $1.00"
type textarea "HPM to detail"
type input "1"
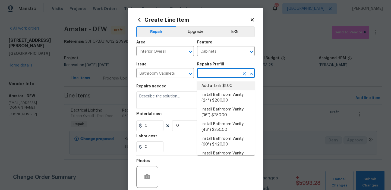
type input "1"
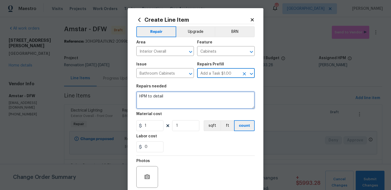
click at [195, 97] on textarea "HPM to detail" at bounding box center [195, 100] width 119 height 17
click at [144, 98] on textarea "PAint bathroom" at bounding box center [195, 100] width 119 height 17
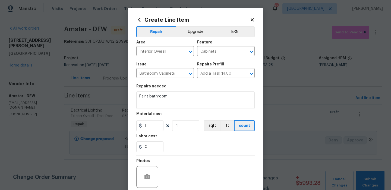
click at [178, 112] on section "Repairs needed Paint bathroom Material cost 1 1 sqft ft count Labor cost 0" at bounding box center [195, 118] width 119 height 74
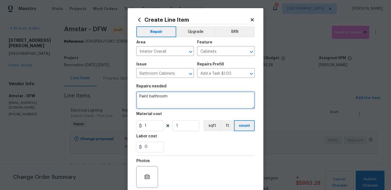
click at [177, 99] on textarea "Paint bathroom" at bounding box center [195, 100] width 119 height 17
click at [178, 96] on textarea "Paint bathroom cabients inside and out" at bounding box center [195, 100] width 119 height 17
click at [210, 96] on textarea "Paint bathroom cabinets inside and out" at bounding box center [195, 100] width 119 height 17
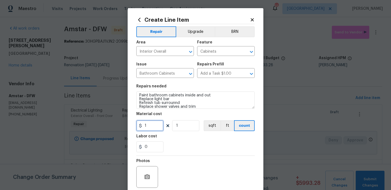
click at [161, 128] on input "1" at bounding box center [149, 125] width 27 height 11
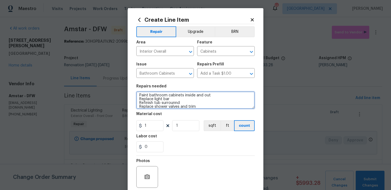
click at [173, 103] on textarea "Paint bathroom cabinets inside and out Replace light bar Refinish tub surrounnd…" at bounding box center [195, 100] width 119 height 17
click at [175, 104] on textarea "Paint bathroom cabinets inside and out Replace light bar Refinish tub surrounnd…" at bounding box center [195, 100] width 119 height 17
type textarea "Paint bathroom cabinets inside and out Replace light bar Refinish tub surround …"
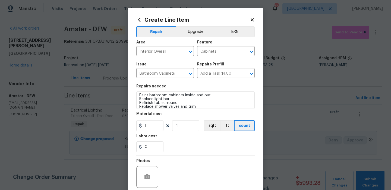
click at [161, 118] on div "Material cost" at bounding box center [195, 115] width 119 height 7
click at [156, 125] on input "1" at bounding box center [149, 125] width 27 height 11
click at [147, 127] on input "1800" at bounding box center [149, 125] width 27 height 11
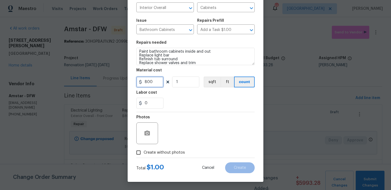
type input "800"
click at [162, 152] on span "Create without photos" at bounding box center [164, 153] width 41 height 6
click at [144, 152] on input "Create without photos" at bounding box center [138, 153] width 10 height 10
checkbox input "true"
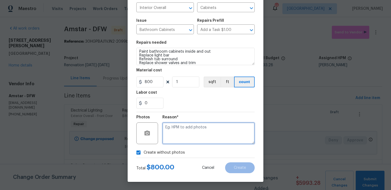
click at [203, 125] on textarea at bounding box center [209, 134] width 92 height 22
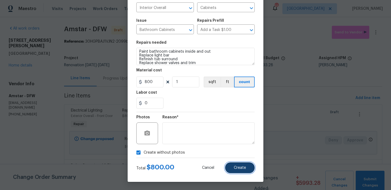
click at [228, 167] on button "Create" at bounding box center [240, 168] width 30 height 11
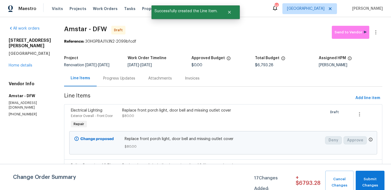
click at [361, 99] on span "Add line item" at bounding box center [368, 98] width 25 height 7
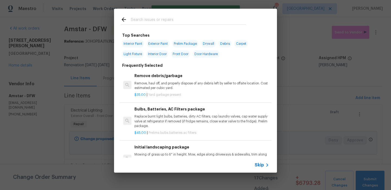
click at [259, 166] on span "Skip" at bounding box center [259, 165] width 9 height 5
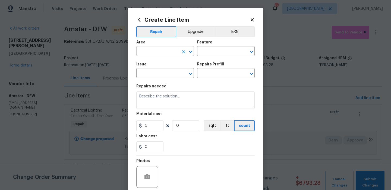
click at [170, 49] on input "text" at bounding box center [157, 52] width 42 height 8
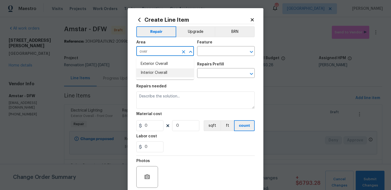
drag, startPoint x: 173, startPoint y: 70, endPoint x: 190, endPoint y: 56, distance: 21.6
click at [173, 71] on li "Interior Overall" at bounding box center [165, 73] width 58 height 9
type input "Interior Overall"
click at [214, 46] on div "Feature" at bounding box center [226, 44] width 58 height 7
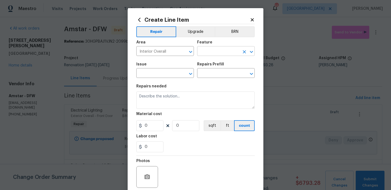
click at [212, 51] on input "text" at bounding box center [218, 52] width 42 height 8
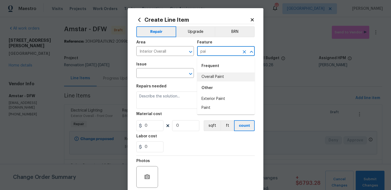
click at [210, 74] on li "Overall Paint" at bounding box center [226, 77] width 58 height 9
type input "Overall Paint"
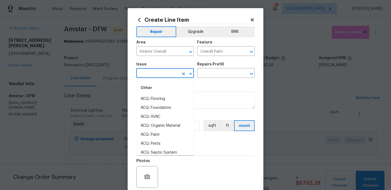
click at [144, 70] on input "text" at bounding box center [157, 74] width 42 height 8
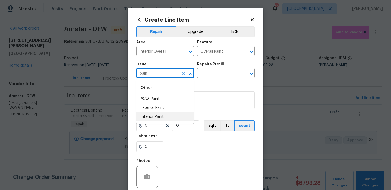
click at [153, 116] on li "Interior Paint" at bounding box center [165, 117] width 58 height 9
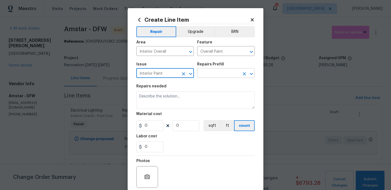
type input "Interior Paint"
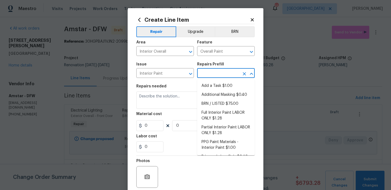
click at [198, 76] on input "text" at bounding box center [218, 74] width 42 height 8
click at [202, 85] on li "Add a Task $1.00" at bounding box center [226, 86] width 58 height 9
type input "Add a Task $1.00"
type textarea "HPM to detail"
type input "1"
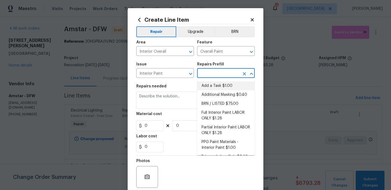
type input "1"
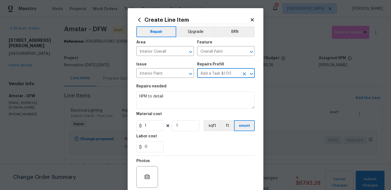
click at [167, 113] on div "Material cost" at bounding box center [195, 115] width 119 height 7
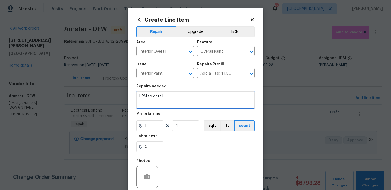
click at [167, 105] on textarea "HPM to detail" at bounding box center [195, 100] width 119 height 17
click at [195, 97] on textarea "Remove overdspray from kithcen cabinets" at bounding box center [195, 100] width 119 height 17
click at [167, 97] on textarea "Remove overdspray from kitchen cabinets" at bounding box center [195, 100] width 119 height 17
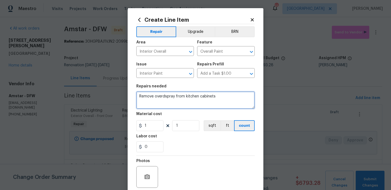
click at [166, 97] on textarea "Remove overdspray from kitchen cabinets" at bounding box center [195, 100] width 119 height 17
type textarea "Remove overspray from kitchen cabinets"
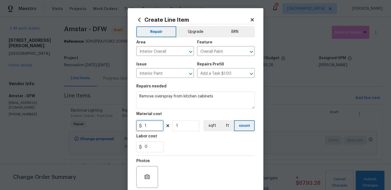
click at [155, 122] on input "1" at bounding box center [149, 125] width 27 height 11
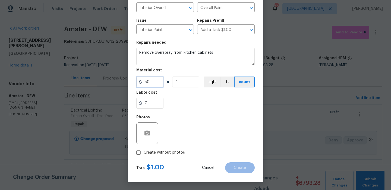
type input "50"
click at [161, 154] on span "Create without photos" at bounding box center [164, 153] width 41 height 6
click at [144, 154] on input "Create without photos" at bounding box center [138, 153] width 10 height 10
checkbox input "true"
click at [197, 126] on textarea at bounding box center [209, 134] width 92 height 22
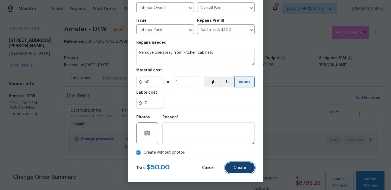
click at [241, 167] on span "Create" at bounding box center [240, 168] width 12 height 4
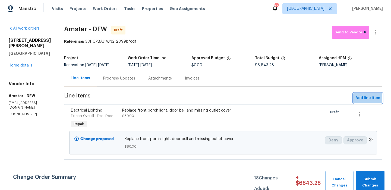
click at [377, 99] on span "Add line item" at bounding box center [368, 98] width 25 height 7
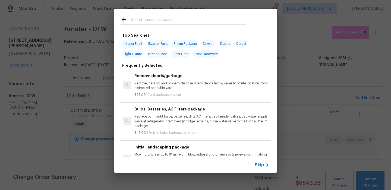
click at [264, 164] on icon at bounding box center [267, 165] width 7 height 7
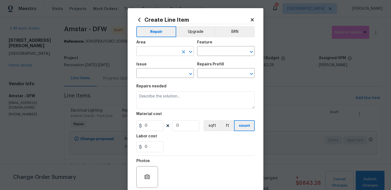
click at [156, 50] on input "text" at bounding box center [157, 52] width 42 height 8
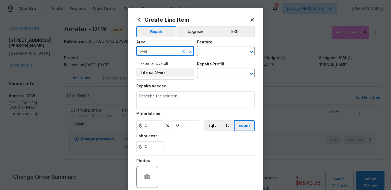
click at [160, 69] on li "Interior Overall" at bounding box center [165, 73] width 58 height 9
type input "Interior Overall"
click at [211, 51] on input "text" at bounding box center [218, 52] width 42 height 8
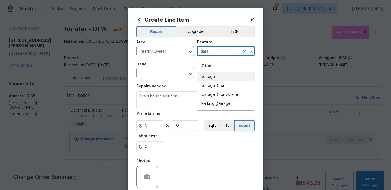
click at [208, 78] on li "Garage" at bounding box center [226, 77] width 58 height 9
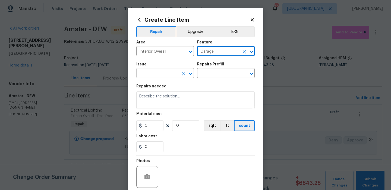
type input "Garage"
click at [154, 73] on input "text" at bounding box center [157, 74] width 42 height 8
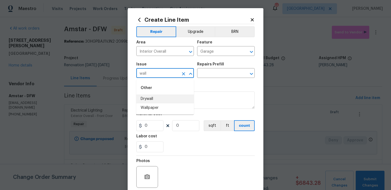
click at [154, 102] on li "Drywall" at bounding box center [165, 99] width 58 height 9
type input "Drywall"
click at [208, 74] on input "text" at bounding box center [218, 74] width 42 height 8
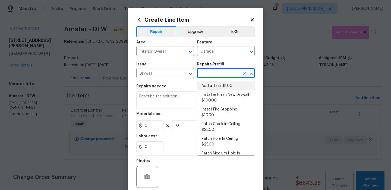
click at [209, 86] on li "Add a Task $1.00" at bounding box center [226, 86] width 58 height 9
type input "Walls and Ceiling"
type input "Add a Task $1.00"
type textarea "HPM to detail"
type input "1"
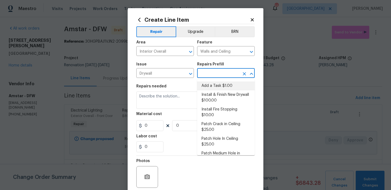
type input "1"
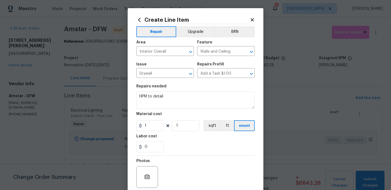
click at [172, 88] on div "Repairs needed" at bounding box center [195, 88] width 119 height 7
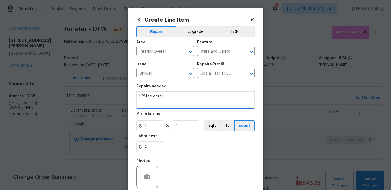
click at [170, 98] on textarea "HPM to detail" at bounding box center [195, 100] width 119 height 17
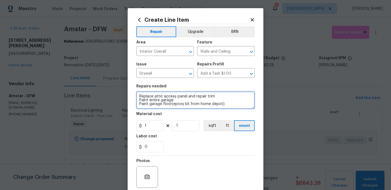
scroll to position [1, 0]
type textarea "Replace attic access panel and repair trim Paint entire garage Paint garage flo…"
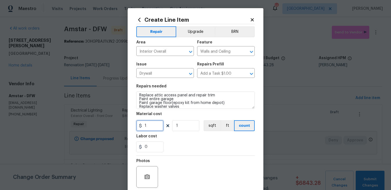
click at [155, 124] on input "1" at bounding box center [149, 125] width 27 height 11
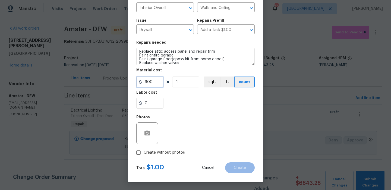
type input "900"
click at [171, 151] on span "Create without photos" at bounding box center [164, 153] width 41 height 6
click at [144, 151] on input "Create without photos" at bounding box center [138, 153] width 10 height 10
checkbox input "true"
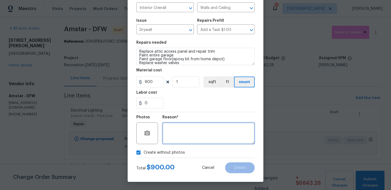
drag, startPoint x: 172, startPoint y: 149, endPoint x: 192, endPoint y: 141, distance: 21.7
click at [192, 141] on textarea at bounding box center [209, 134] width 92 height 22
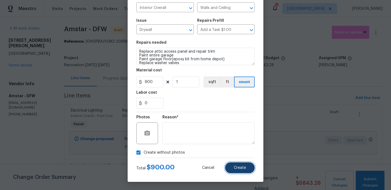
click at [238, 168] on span "Create" at bounding box center [240, 168] width 12 height 4
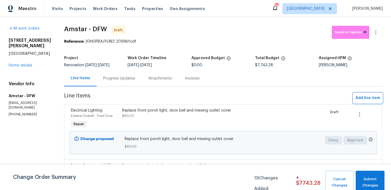
click at [369, 99] on span "Add line item" at bounding box center [368, 98] width 25 height 7
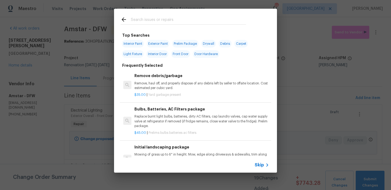
click at [170, 18] on input "text" at bounding box center [188, 20] width 115 height 8
click at [141, 54] on span "Light Fixture" at bounding box center [133, 54] width 22 height 8
type input "Light Fixture"
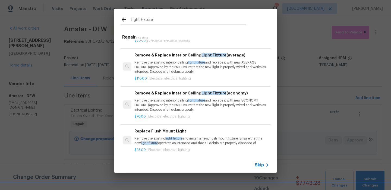
scroll to position [85, 0]
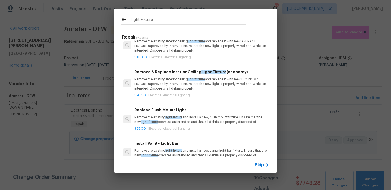
click at [210, 86] on p "Remove the existing interior ceiling light fixture and replace it with new ECON…" at bounding box center [202, 84] width 135 height 14
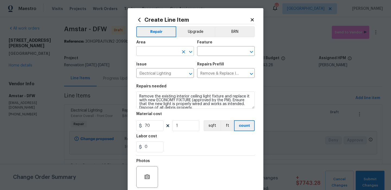
click at [170, 50] on input "text" at bounding box center [157, 52] width 42 height 8
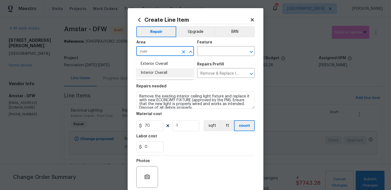
click at [175, 73] on li "Interior Overall" at bounding box center [165, 73] width 58 height 9
type input "Interior Overall"
click at [207, 54] on input "text" at bounding box center [218, 52] width 42 height 8
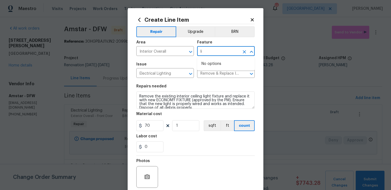
type input "l"
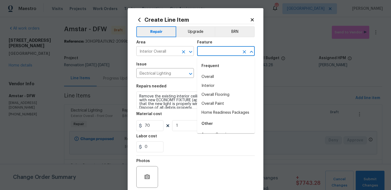
click at [175, 52] on input "Interior Overall" at bounding box center [157, 52] width 42 height 8
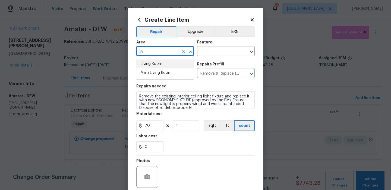
click at [171, 64] on li "Living Room" at bounding box center [165, 64] width 58 height 9
type input "Living Room"
click at [213, 52] on input "text" at bounding box center [218, 52] width 42 height 8
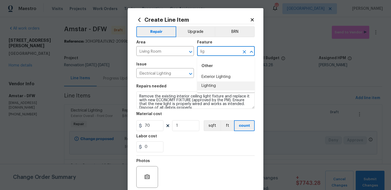
click at [204, 88] on li "Lighting" at bounding box center [226, 86] width 58 height 9
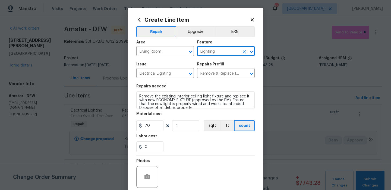
scroll to position [44, 0]
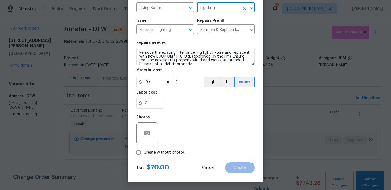
type input "Lighting"
click at [167, 147] on div "Photos" at bounding box center [195, 129] width 119 height 35
click at [167, 152] on span "Create without photos" at bounding box center [164, 153] width 41 height 6
click at [144, 152] on input "Create without photos" at bounding box center [138, 153] width 10 height 10
checkbox input "true"
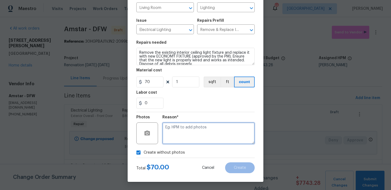
click at [189, 138] on textarea at bounding box center [209, 134] width 92 height 22
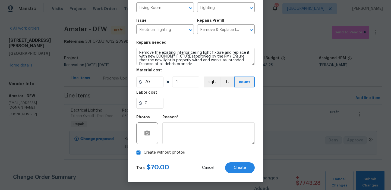
click at [233, 159] on div "Total $ 70.00 Cancel Create" at bounding box center [195, 165] width 119 height 15
click at [233, 161] on div "Total $ 70.00 Cancel Create" at bounding box center [195, 165] width 119 height 15
click at [233, 165] on button "Create" at bounding box center [240, 168] width 30 height 11
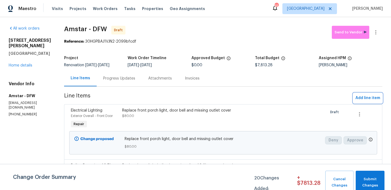
click at [364, 99] on span "Add line item" at bounding box center [368, 98] width 25 height 7
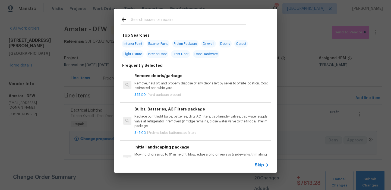
click at [151, 19] on input "text" at bounding box center [188, 20] width 115 height 8
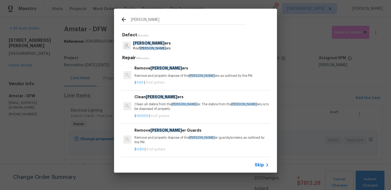
type input "[PERSON_NAME]"
click at [150, 48] on p "Roof [PERSON_NAME] ers" at bounding box center [152, 48] width 38 height 5
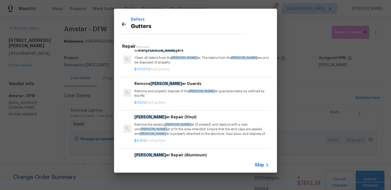
scroll to position [36, 0]
click at [180, 122] on p "Remove the existing [PERSON_NAME] (if present) and replace with a new vinyl [PE…" at bounding box center [202, 129] width 135 height 14
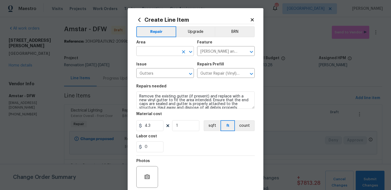
click at [165, 48] on input "text" at bounding box center [157, 52] width 42 height 8
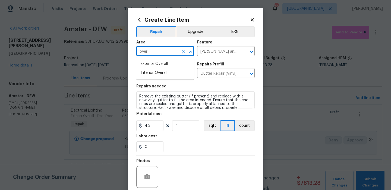
click at [166, 61] on li "Exterior Overall" at bounding box center [165, 64] width 58 height 9
type input "Exterior Overall"
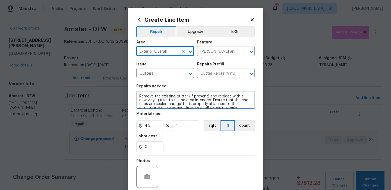
click at [164, 102] on textarea "Remove the existing gutter (if present) and replace with a new vinyl gutter to …" at bounding box center [195, 100] width 119 height 17
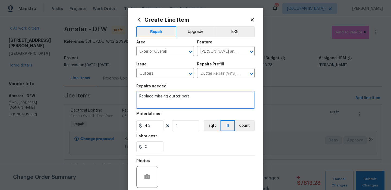
type textarea "Replace missing gutter part"
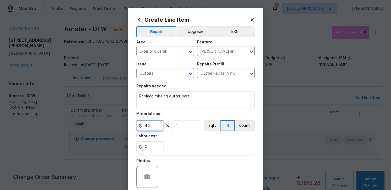
click at [153, 128] on input "4.3" at bounding box center [149, 125] width 27 height 11
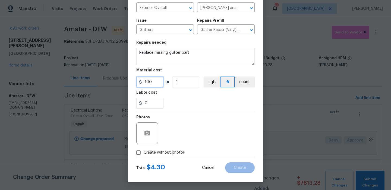
type input "100"
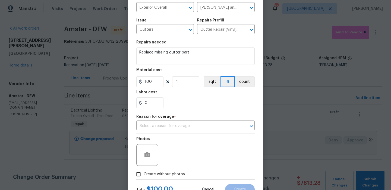
click at [174, 153] on div "Photos Create without photos" at bounding box center [195, 157] width 119 height 46
click at [200, 138] on div "Photos" at bounding box center [195, 151] width 119 height 35
click at [204, 125] on input "text" at bounding box center [187, 126] width 103 height 8
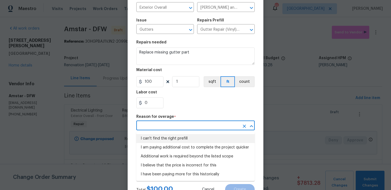
click at [188, 136] on li "I can't find the right prefill" at bounding box center [195, 138] width 119 height 9
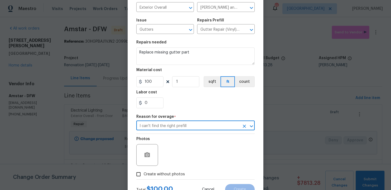
scroll to position [66, 0]
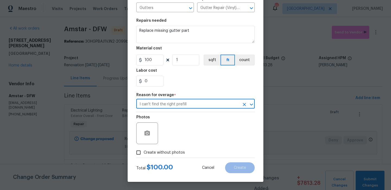
type input "I can't find the right prefill"
click at [175, 151] on span "Create without photos" at bounding box center [164, 153] width 41 height 6
click at [144, 151] on input "Create without photos" at bounding box center [138, 153] width 10 height 10
checkbox input "true"
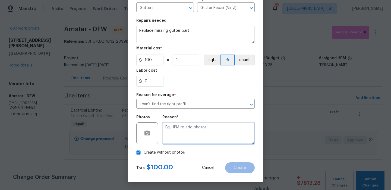
click at [198, 133] on textarea at bounding box center [209, 134] width 92 height 22
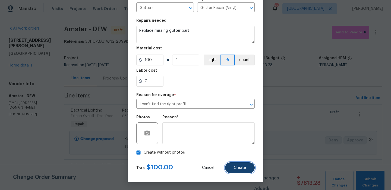
click at [233, 165] on button "Create" at bounding box center [240, 168] width 30 height 11
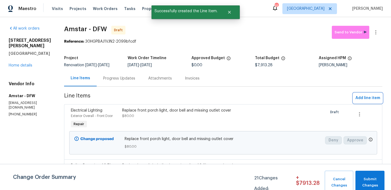
click at [357, 96] on span "Add line item" at bounding box center [368, 98] width 25 height 7
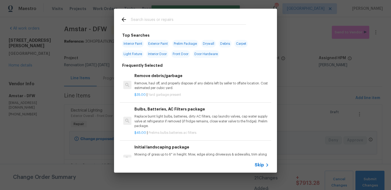
click at [259, 164] on span "Skip" at bounding box center [259, 165] width 9 height 5
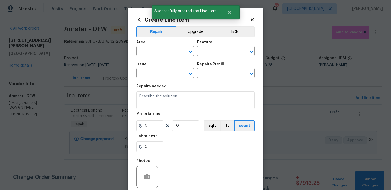
click at [157, 57] on span "Area ​" at bounding box center [165, 48] width 58 height 22
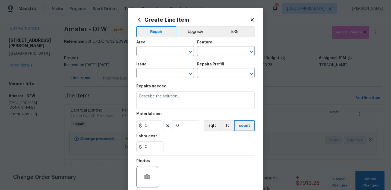
click at [155, 57] on span "Area ​" at bounding box center [165, 48] width 58 height 22
click at [158, 54] on input "text" at bounding box center [157, 52] width 42 height 8
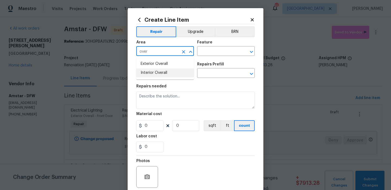
drag, startPoint x: 167, startPoint y: 72, endPoint x: 177, endPoint y: 61, distance: 14.2
click at [176, 61] on ul "Exterior Overall Interior Overall" at bounding box center [165, 68] width 58 height 22
click at [177, 61] on li "Exterior Overall" at bounding box center [165, 64] width 58 height 9
type input "Exterior Overall"
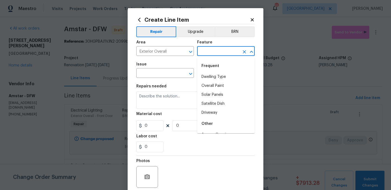
click at [213, 53] on input "text" at bounding box center [218, 52] width 42 height 8
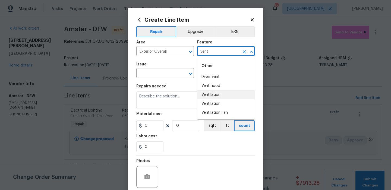
click at [215, 93] on li "Ventilation" at bounding box center [226, 95] width 58 height 9
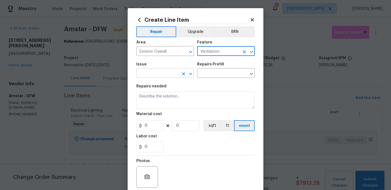
type input "Ventilation"
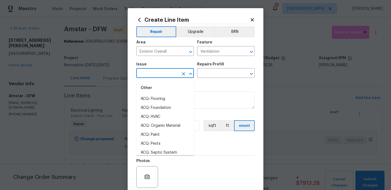
click at [166, 71] on input "text" at bounding box center [157, 74] width 42 height 8
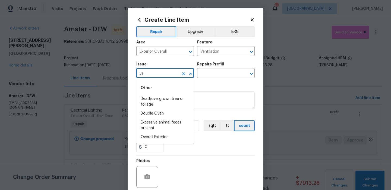
type input "v"
click at [168, 107] on li "General Plumbing" at bounding box center [165, 108] width 58 height 9
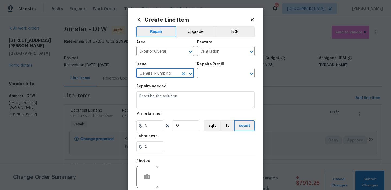
type input "General Plumbing"
click at [225, 78] on div "Issue General Plumbing ​ Repairs Prefill ​" at bounding box center [195, 70] width 119 height 22
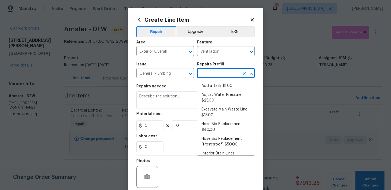
click at [225, 74] on input "text" at bounding box center [218, 74] width 42 height 8
click at [213, 84] on li "Add a Task $1.00" at bounding box center [226, 86] width 58 height 9
type input "Plumbing"
type input "Add a Task $1.00"
type textarea "HPM to detail"
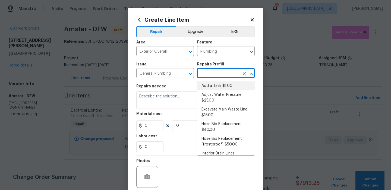
type input "1"
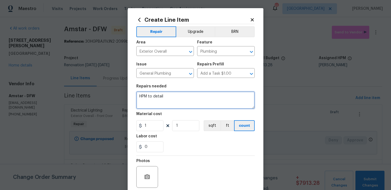
click at [188, 100] on textarea "HPM to detail" at bounding box center [195, 100] width 119 height 17
click at [155, 96] on textarea "Replace exterior" at bounding box center [195, 100] width 119 height 17
click at [192, 99] on textarea "Replace damaged exterior" at bounding box center [195, 100] width 119 height 17
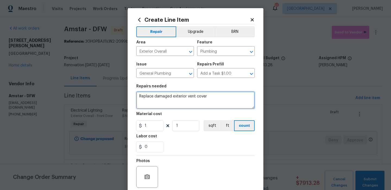
type textarea "Replace damaged exterior vent cover"
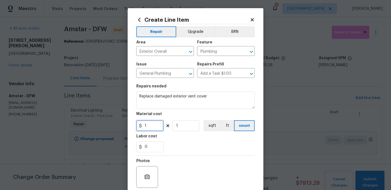
click at [158, 130] on input "1" at bounding box center [149, 125] width 27 height 11
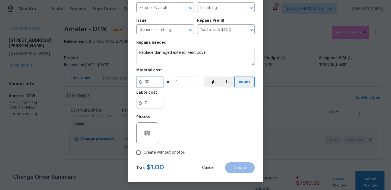
type input "30"
click at [177, 148] on label "Create without photos" at bounding box center [159, 153] width 52 height 10
click at [144, 148] on input "Create without photos" at bounding box center [138, 153] width 10 height 10
checkbox input "true"
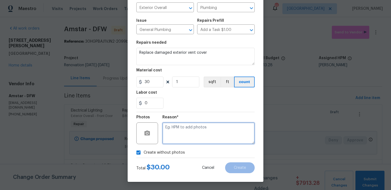
click at [200, 137] on textarea at bounding box center [209, 134] width 92 height 22
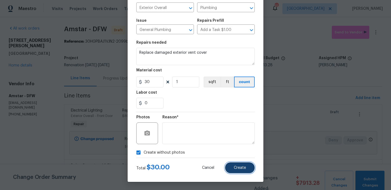
click at [243, 163] on button "Create" at bounding box center [240, 168] width 30 height 11
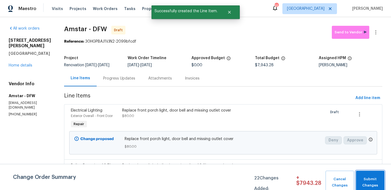
click at [367, 175] on button "Submit Changes" at bounding box center [370, 182] width 29 height 23
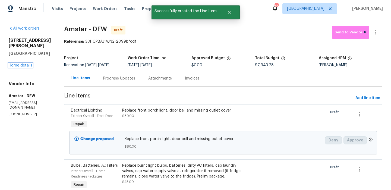
click at [22, 64] on link "Home details" at bounding box center [21, 66] width 24 height 4
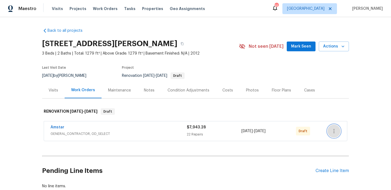
click at [338, 132] on button "button" at bounding box center [334, 131] width 13 height 13
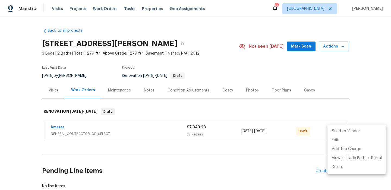
click at [340, 133] on li "Send to Vendor" at bounding box center [357, 131] width 59 height 9
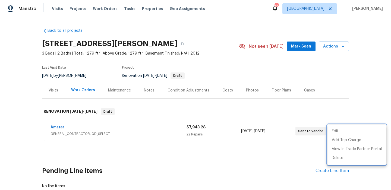
click at [262, 108] on div at bounding box center [195, 95] width 391 height 190
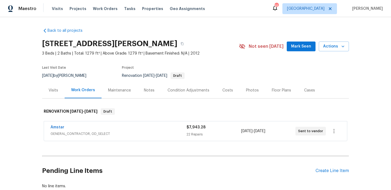
click at [342, 175] on div "Pending Line Items Create Line Item" at bounding box center [195, 170] width 307 height 25
click at [337, 167] on div "Pending Line Items Create Line Item" at bounding box center [195, 170] width 307 height 25
click at [335, 169] on div "Create Line Item" at bounding box center [332, 171] width 33 height 5
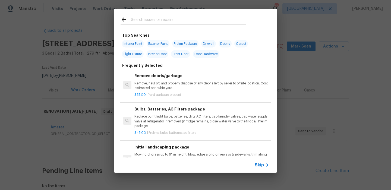
click at [259, 163] on span "Skip" at bounding box center [259, 165] width 9 height 5
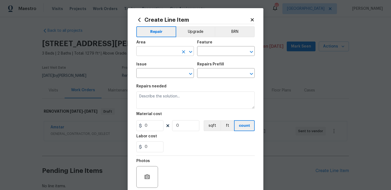
click at [175, 56] on span "Area ​" at bounding box center [165, 48] width 58 height 22
click at [175, 56] on input "text" at bounding box center [157, 52] width 42 height 8
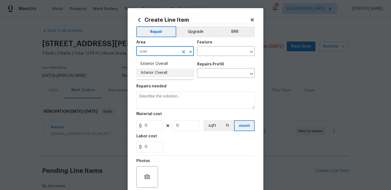
click at [184, 71] on li "Interior Overall" at bounding box center [165, 73] width 58 height 9
type input "Interior Overall"
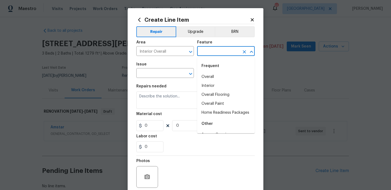
click at [207, 53] on input "text" at bounding box center [218, 52] width 42 height 8
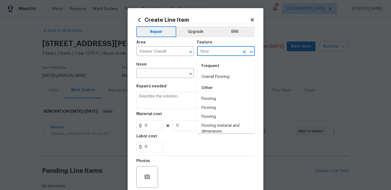
click at [209, 72] on div "Frequent" at bounding box center [226, 66] width 58 height 13
click at [187, 72] on button "Clear" at bounding box center [184, 74] width 8 height 8
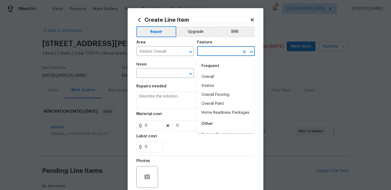
click at [210, 55] on input "text" at bounding box center [218, 52] width 42 height 8
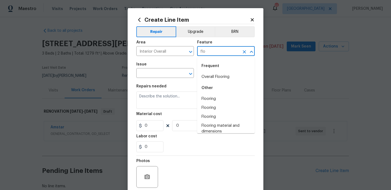
click at [214, 73] on li "Overall Flooring" at bounding box center [226, 77] width 58 height 9
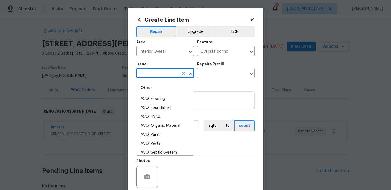
click at [161, 72] on input "text" at bounding box center [157, 74] width 42 height 8
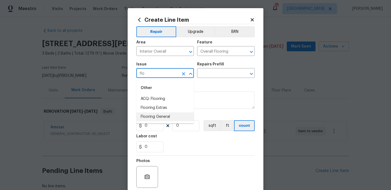
click at [172, 116] on li "Flooring General" at bounding box center [165, 117] width 58 height 9
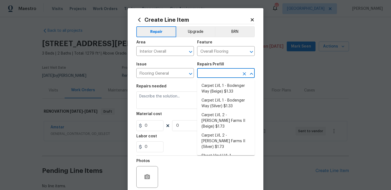
click at [226, 71] on input "text" at bounding box center [218, 74] width 42 height 8
click at [212, 84] on li "Carpet LVL 1 - Bodenger Way (Beige) $1.33" at bounding box center [226, 89] width 58 height 15
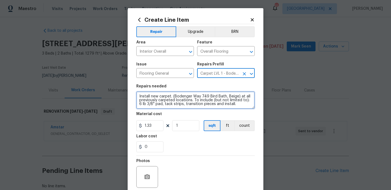
click at [195, 95] on textarea "Install new carpet. (Bodenger Way 749 Bird Bath, Beige) at all previously carpe…" at bounding box center [195, 100] width 119 height 17
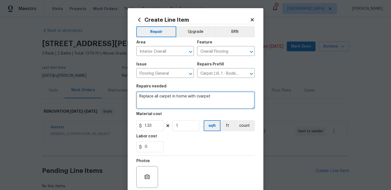
click at [201, 98] on textarea "Replace all carpet in home with cvarpet" at bounding box center [195, 100] width 119 height 17
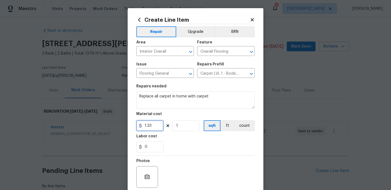
click at [154, 126] on input "1.33" at bounding box center [149, 125] width 27 height 11
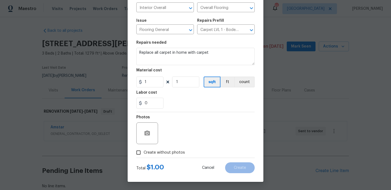
click at [170, 151] on span "Create without photos" at bounding box center [164, 153] width 41 height 6
click at [144, 151] on input "Create without photos" at bounding box center [138, 153] width 10 height 10
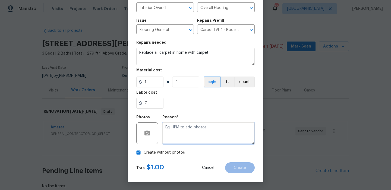
click at [199, 131] on textarea at bounding box center [209, 134] width 92 height 22
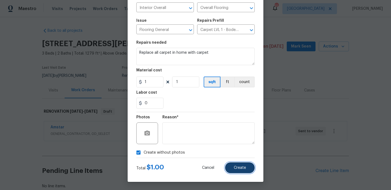
click at [235, 165] on button "Create" at bounding box center [240, 168] width 30 height 11
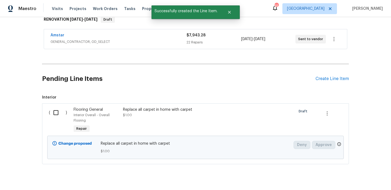
scroll to position [104, 0]
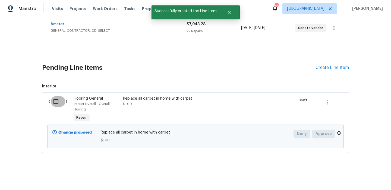
click at [53, 100] on input "checkbox" at bounding box center [57, 101] width 15 height 11
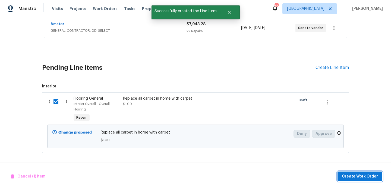
click at [362, 179] on span "Create Work Order" at bounding box center [360, 176] width 36 height 7
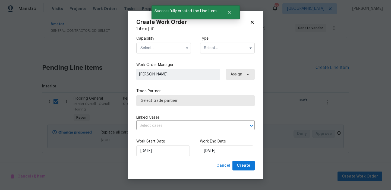
click at [157, 53] on input "text" at bounding box center [163, 48] width 55 height 11
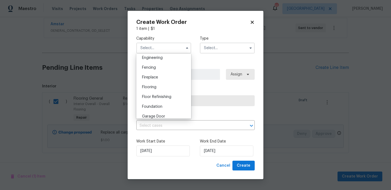
scroll to position [185, 0]
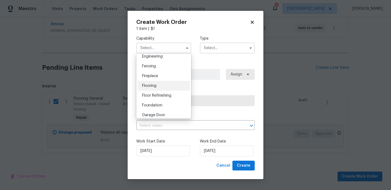
click at [162, 83] on div "Flooring" at bounding box center [164, 86] width 52 height 10
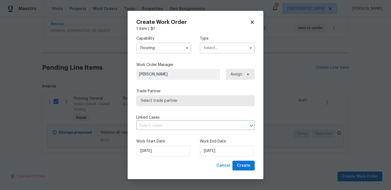
click at [225, 46] on input "text" at bounding box center [227, 48] width 55 height 11
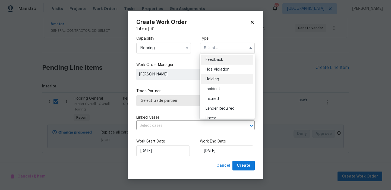
scroll to position [123, 0]
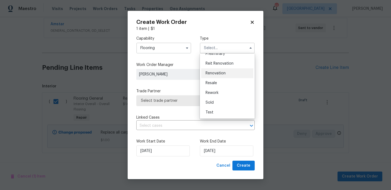
click at [222, 69] on div "Renovation" at bounding box center [227, 74] width 52 height 10
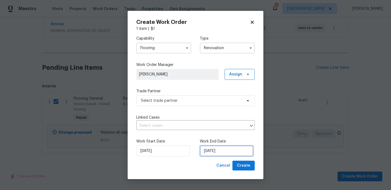
click at [222, 152] on input "[DATE]" at bounding box center [227, 151] width 54 height 11
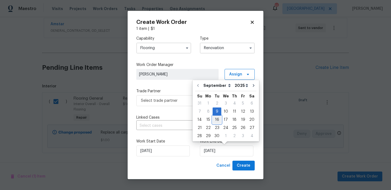
click at [217, 119] on div "16" at bounding box center [217, 120] width 9 height 8
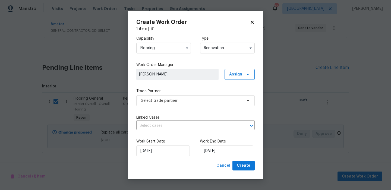
click at [210, 90] on label "Trade Partner" at bounding box center [195, 91] width 119 height 5
click at [207, 96] on span "Select trade partner" at bounding box center [195, 100] width 119 height 11
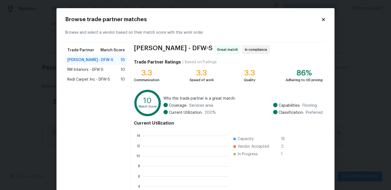
scroll to position [76, 86]
click at [89, 71] on span "RM Interiors - DFW-S" at bounding box center [85, 69] width 36 height 5
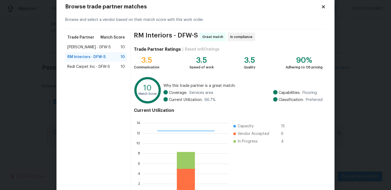
scroll to position [49, 0]
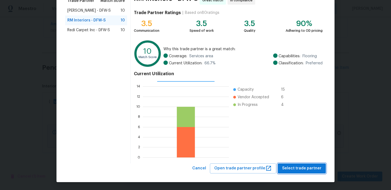
click at [296, 169] on span "Select trade partner" at bounding box center [301, 168] width 39 height 7
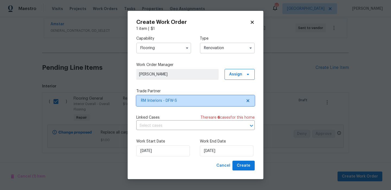
scroll to position [0, 0]
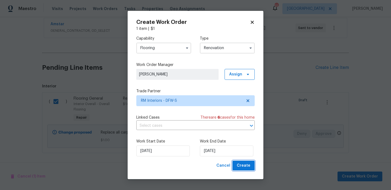
click at [248, 168] on span "Create" at bounding box center [244, 166] width 14 height 7
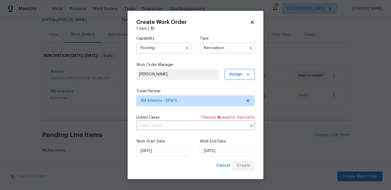
scroll to position [56, 0]
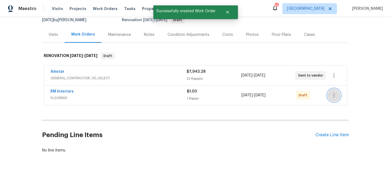
click at [336, 93] on icon "button" at bounding box center [334, 95] width 7 height 7
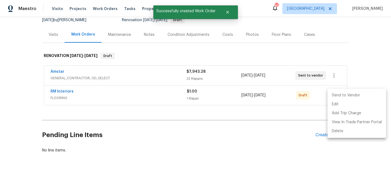
click at [340, 97] on li "Send to Vendor" at bounding box center [357, 95] width 59 height 9
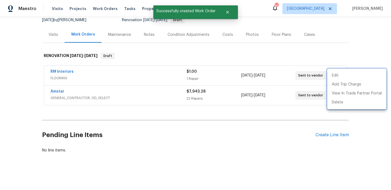
click at [318, 138] on div at bounding box center [195, 95] width 391 height 190
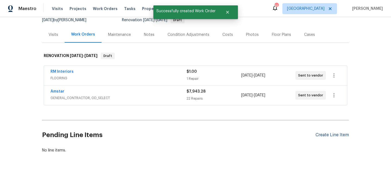
click at [320, 133] on div "Create Line Item" at bounding box center [332, 135] width 33 height 5
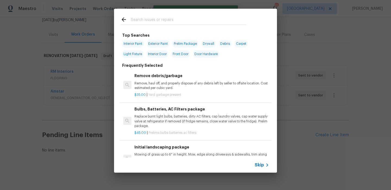
click at [169, 23] on input "text" at bounding box center [188, 20] width 115 height 8
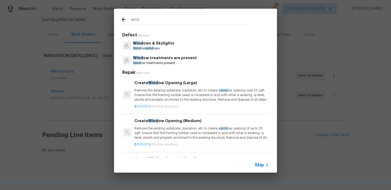
click at [179, 46] on div "Wind ows & Skylights Wind ow wind ows" at bounding box center [196, 45] width 150 height 15
click at [147, 42] on p "Wind ows & Skylights" at bounding box center [153, 44] width 41 height 6
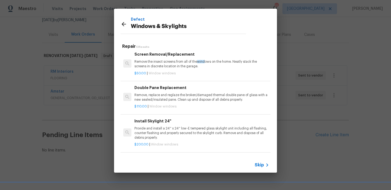
scroll to position [157, 0]
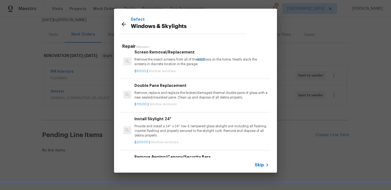
click at [176, 98] on p "Remove, replace and reglaze the broken/damaged thermal double pane of glass wit…" at bounding box center [202, 95] width 135 height 9
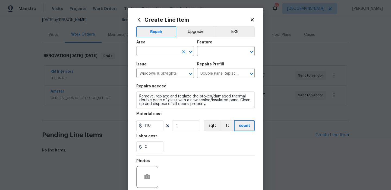
click at [175, 50] on input "text" at bounding box center [157, 52] width 42 height 8
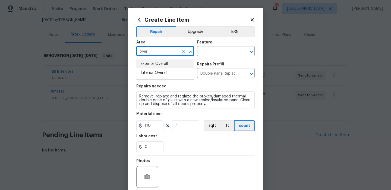
click at [176, 62] on li "Exterior Overall" at bounding box center [165, 64] width 58 height 9
click at [224, 49] on input "text" at bounding box center [218, 52] width 42 height 8
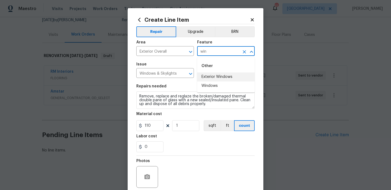
click at [214, 75] on li "Exterior Windows" at bounding box center [226, 77] width 58 height 9
click at [192, 91] on div "Repairs needed" at bounding box center [195, 88] width 119 height 7
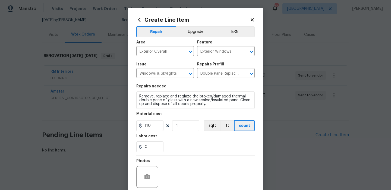
click at [192, 91] on div "Repairs needed" at bounding box center [195, 88] width 119 height 7
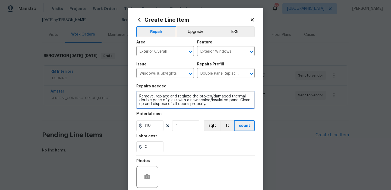
click at [191, 95] on textarea "Remove, replace and reglaze the broken/damaged thermal double pane of glass wit…" at bounding box center [195, 100] width 119 height 17
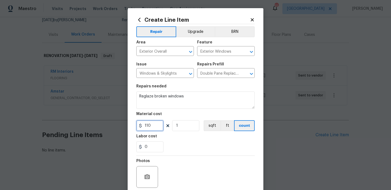
click at [157, 125] on input "110" at bounding box center [149, 125] width 27 height 11
click at [186, 157] on div "Photos" at bounding box center [195, 173] width 119 height 35
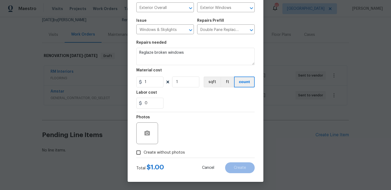
click at [175, 152] on span "Create without photos" at bounding box center [164, 153] width 41 height 6
click at [144, 152] on input "Create without photos" at bounding box center [138, 153] width 10 height 10
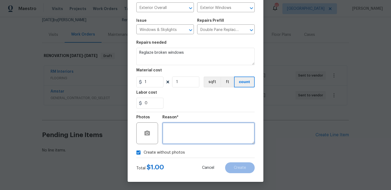
click at [202, 141] on textarea at bounding box center [209, 134] width 92 height 22
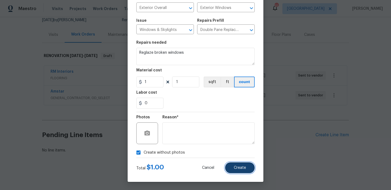
click at [235, 170] on button "Create" at bounding box center [240, 168] width 30 height 11
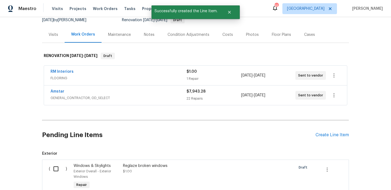
click at [59, 169] on input "checkbox" at bounding box center [57, 168] width 15 height 11
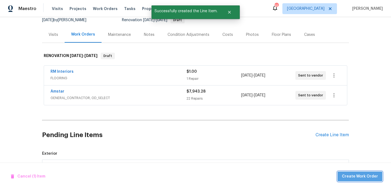
click at [367, 180] on button "Create Work Order" at bounding box center [360, 177] width 45 height 10
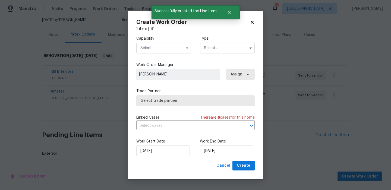
click at [172, 45] on input "text" at bounding box center [163, 48] width 55 height 11
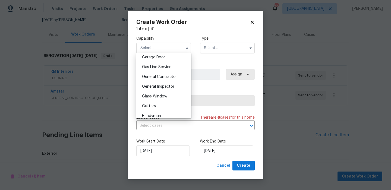
scroll to position [243, 0]
click at [159, 95] on span "Glass Window" at bounding box center [154, 96] width 25 height 4
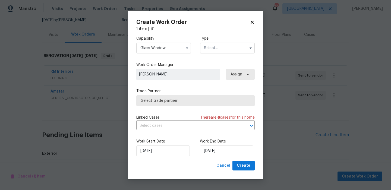
click at [210, 47] on input "text" at bounding box center [227, 48] width 55 height 11
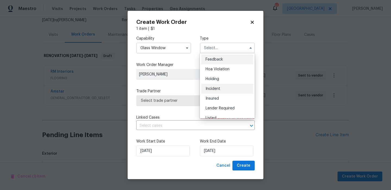
scroll to position [123, 0]
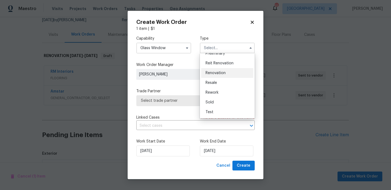
click at [219, 72] on span "Renovation" at bounding box center [216, 73] width 20 height 4
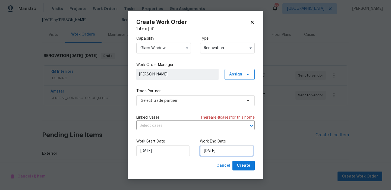
click at [221, 152] on input "[DATE]" at bounding box center [227, 151] width 54 height 11
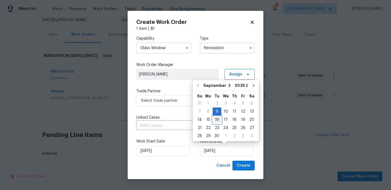
click at [216, 119] on div "16" at bounding box center [217, 120] width 9 height 8
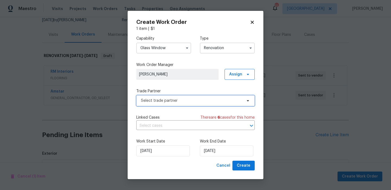
click at [203, 99] on span "Select trade partner" at bounding box center [191, 100] width 101 height 5
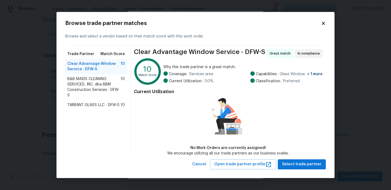
click at [88, 99] on div "B&B MAIDS CLEANING SERVICES, INC. dba BBM Construction Services - DFW-S 10" at bounding box center [96, 87] width 62 height 26
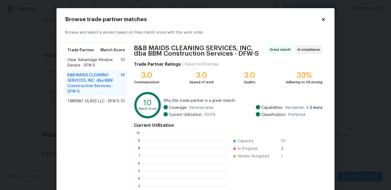
scroll to position [76, 86]
click at [104, 99] on span "TARRANT GLASS LLC - DFW-S" at bounding box center [93, 101] width 52 height 5
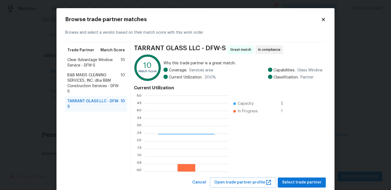
scroll to position [1, 0]
click at [100, 93] on span "B&B MAIDS CLEANING SERVICES, INC. dba BBM Construction Services - DFW-S" at bounding box center [93, 84] width 53 height 22
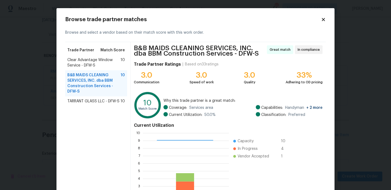
scroll to position [52, 0]
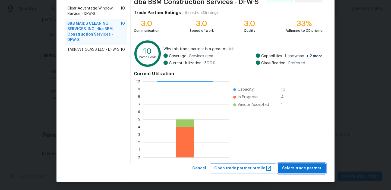
click at [295, 164] on button "Select trade partner" at bounding box center [302, 169] width 48 height 10
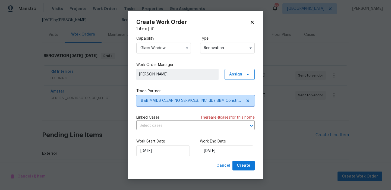
scroll to position [0, 0]
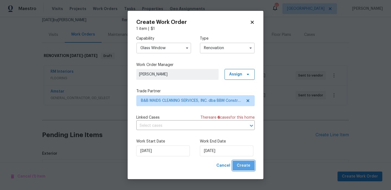
click at [245, 164] on span "Create" at bounding box center [244, 166] width 14 height 7
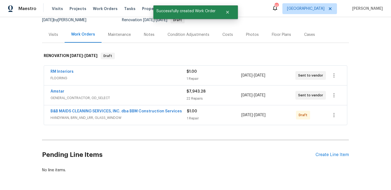
click at [327, 120] on div "B&B MAIDS CLEANING SERVICES, INC. dba BBM Construction Services HANDYMAN, BRN_A…" at bounding box center [189, 115] width 277 height 13
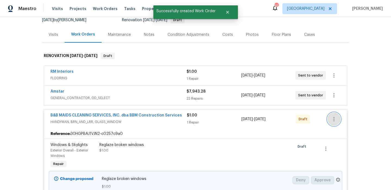
click at [333, 117] on icon "button" at bounding box center [334, 119] width 7 height 7
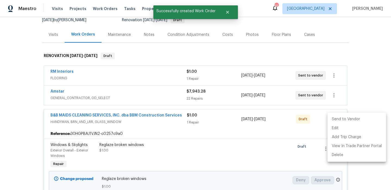
click at [340, 121] on li "Send to Vendor" at bounding box center [357, 119] width 59 height 9
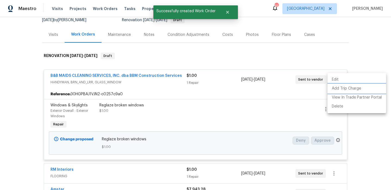
click at [358, 86] on li "Add Trip Charge" at bounding box center [357, 88] width 59 height 9
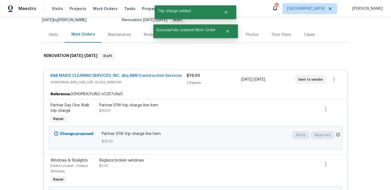
click at [133, 102] on div "Partner D1W trip charge line item $75.00" at bounding box center [159, 113] width 122 height 25
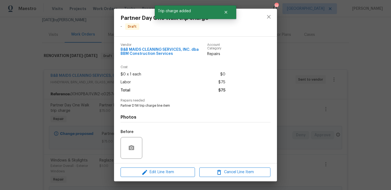
click at [289, 121] on div "Partner Day One Walk trip charge - Draft Vendor B&B MAIDS CLEANING SERVICES, IN…" at bounding box center [195, 95] width 391 height 190
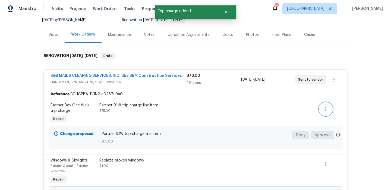
click at [328, 110] on icon "button" at bounding box center [326, 109] width 7 height 7
click at [334, 115] on ul "Cancel" at bounding box center [330, 109] width 21 height 13
click at [334, 114] on ul "Cancel" at bounding box center [330, 109] width 21 height 13
click at [334, 111] on li "Cancel" at bounding box center [330, 109] width 21 height 9
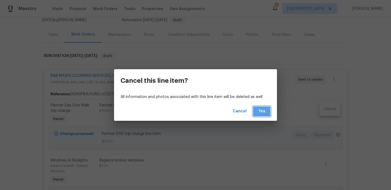
click at [259, 111] on span "Yes" at bounding box center [262, 111] width 9 height 7
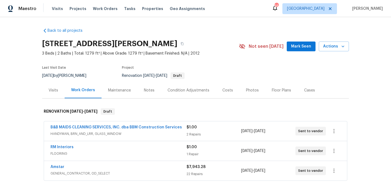
click at [299, 48] on span "Mark Seen" at bounding box center [301, 46] width 20 height 7
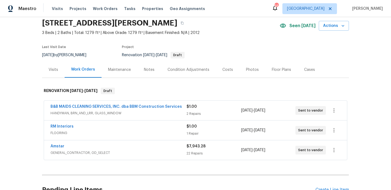
scroll to position [21, 0]
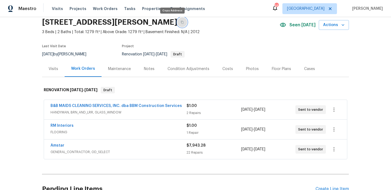
click at [178, 24] on button "button" at bounding box center [183, 22] width 10 height 10
